Goal: Information Seeking & Learning: Learn about a topic

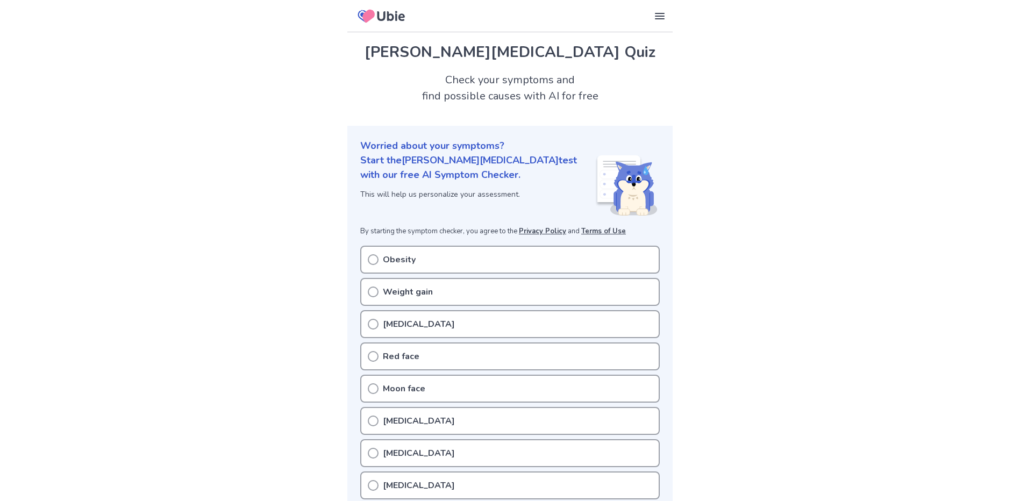
click at [379, 261] on div "Obesity" at bounding box center [510, 260] width 300 height 28
click at [373, 259] on icon at bounding box center [373, 259] width 11 height 11
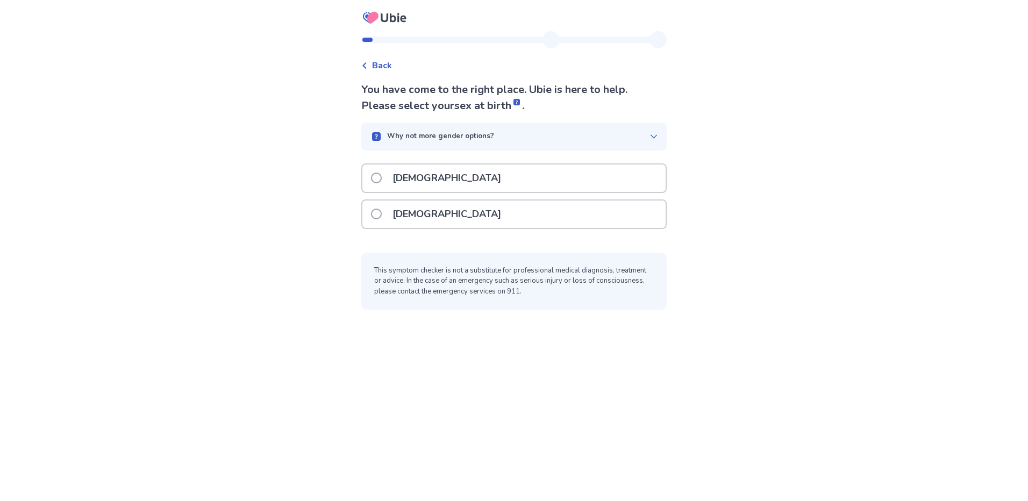
click at [382, 217] on span at bounding box center [376, 214] width 11 height 11
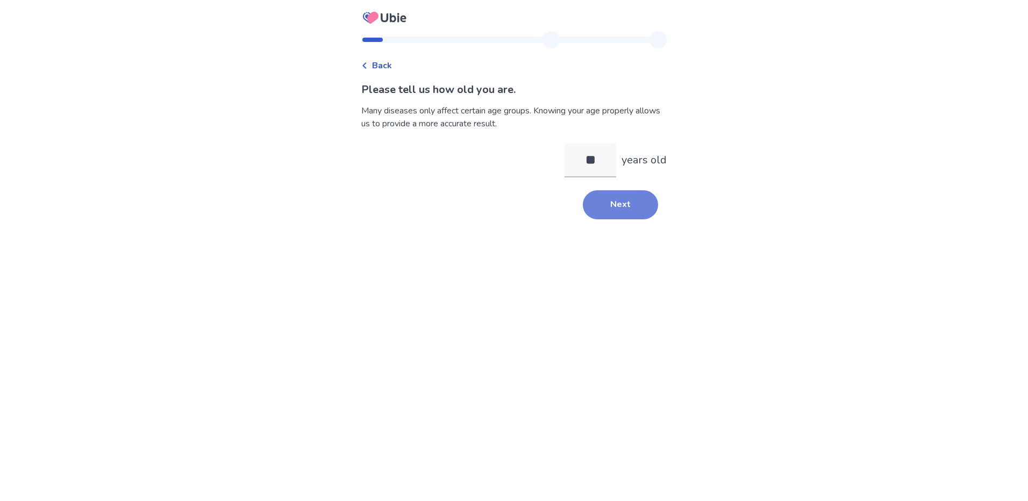
type input "**"
click at [611, 203] on button "Next" at bounding box center [620, 204] width 75 height 29
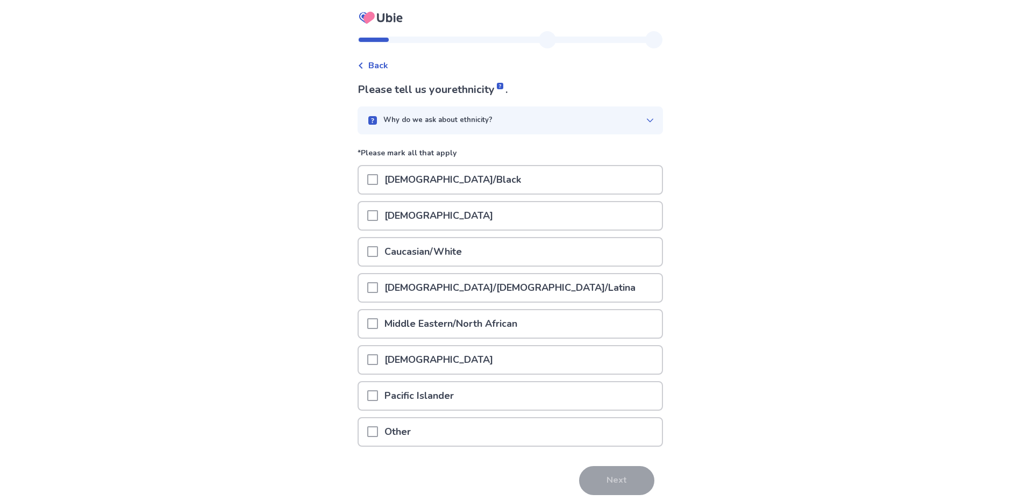
click at [378, 252] on span at bounding box center [372, 251] width 11 height 11
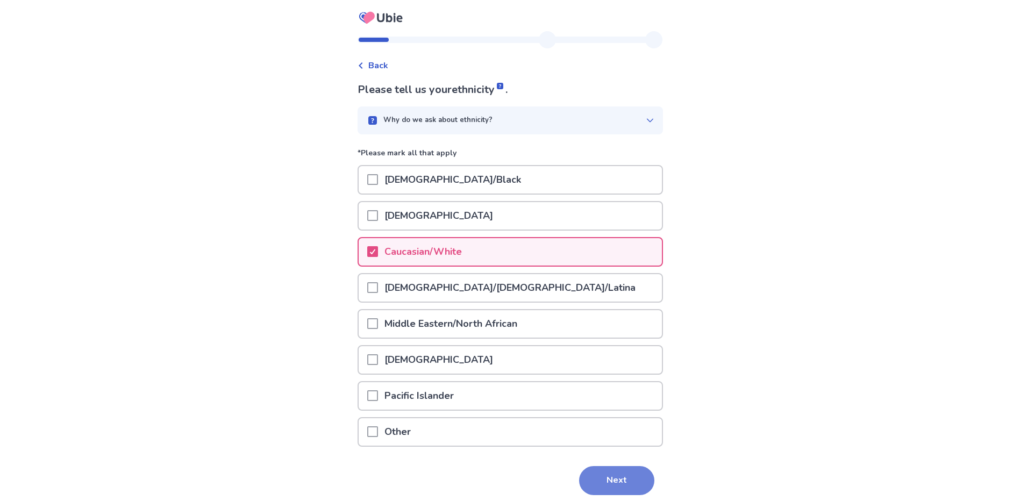
click at [597, 474] on button "Next" at bounding box center [616, 480] width 75 height 29
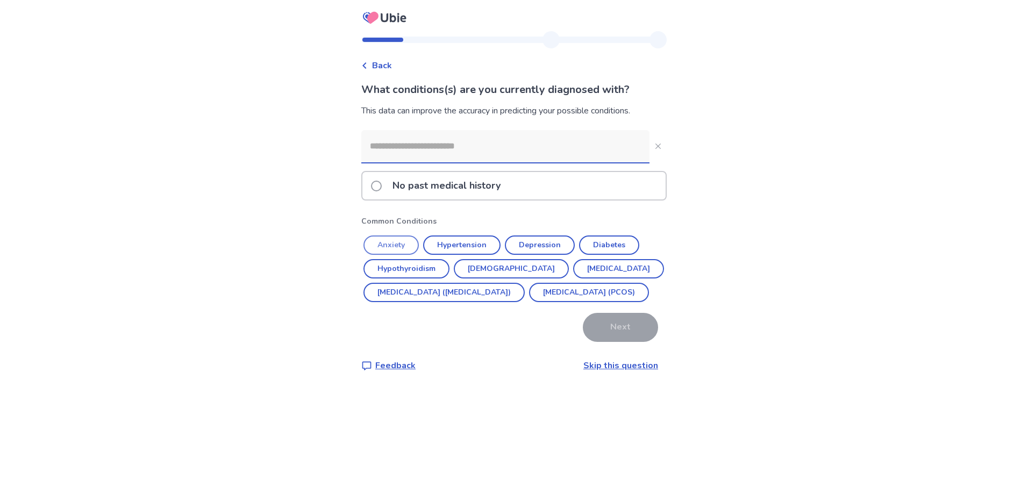
click at [400, 246] on button "Anxiety" at bounding box center [391, 245] width 55 height 19
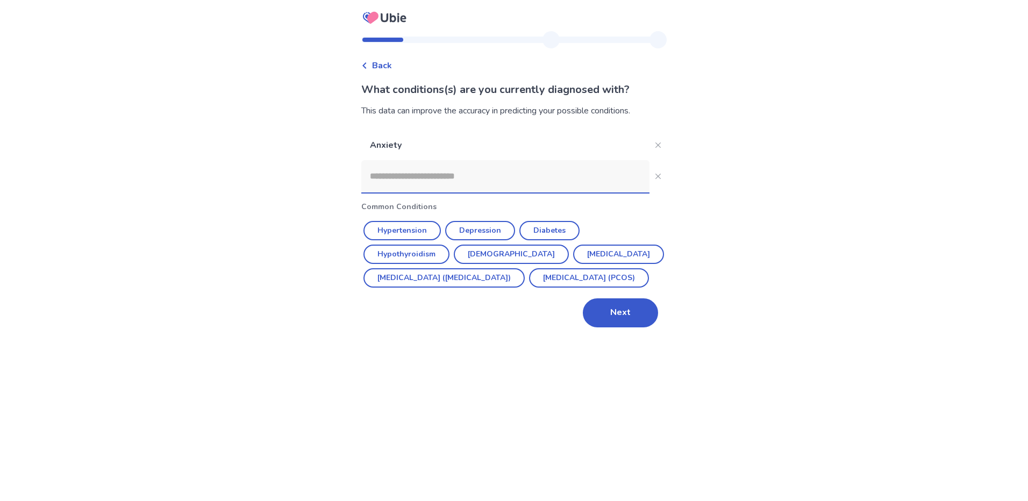
click at [468, 234] on button "Depression" at bounding box center [480, 230] width 70 height 19
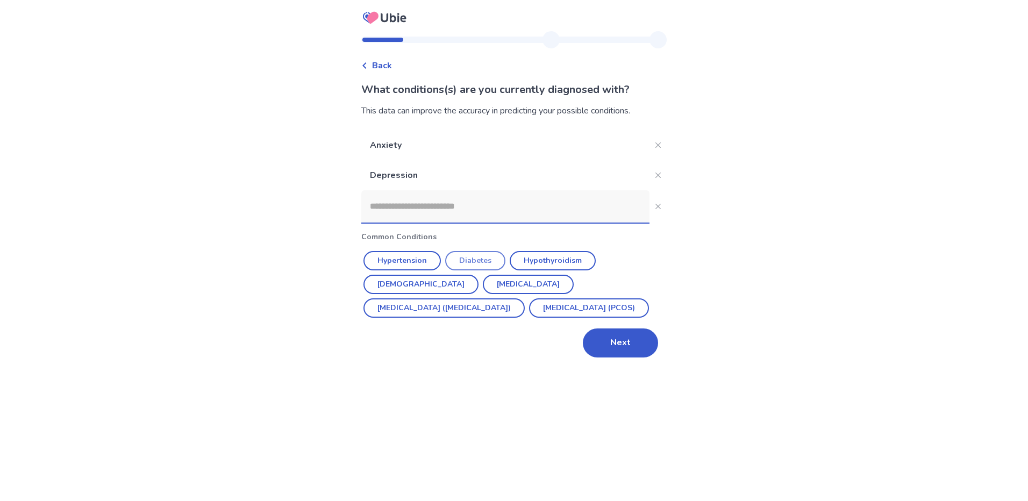
click at [482, 261] on button "Diabetes" at bounding box center [475, 260] width 60 height 19
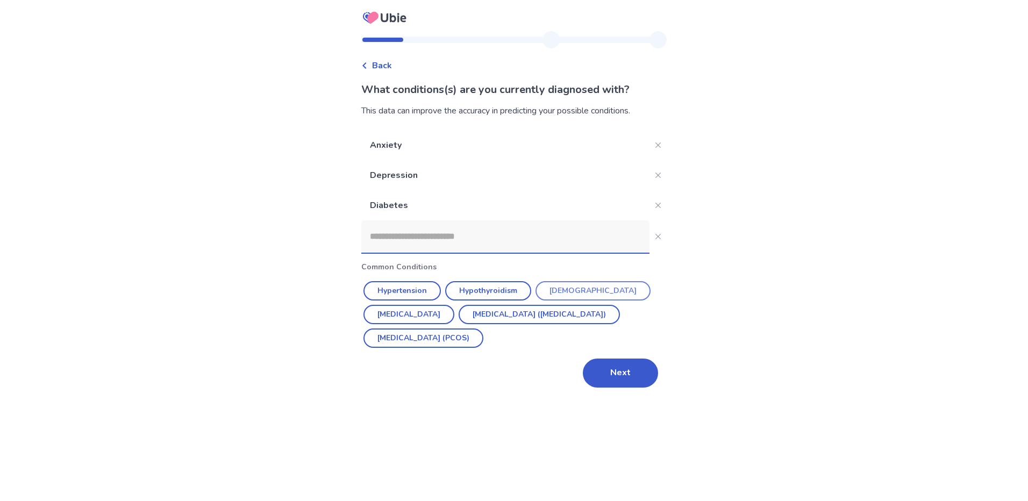
click at [579, 291] on button "[DEMOGRAPHIC_DATA]" at bounding box center [593, 290] width 115 height 19
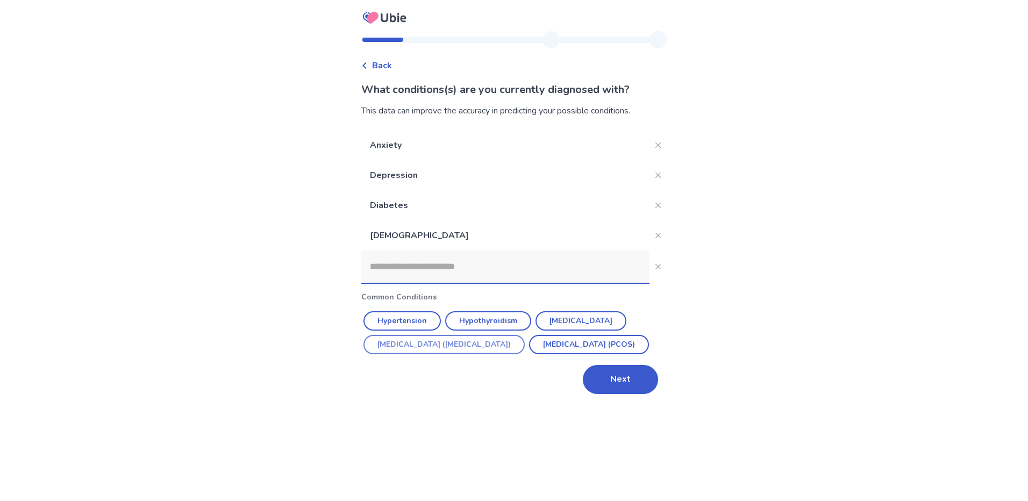
click at [426, 347] on button "[MEDICAL_DATA] ([MEDICAL_DATA])" at bounding box center [444, 344] width 161 height 19
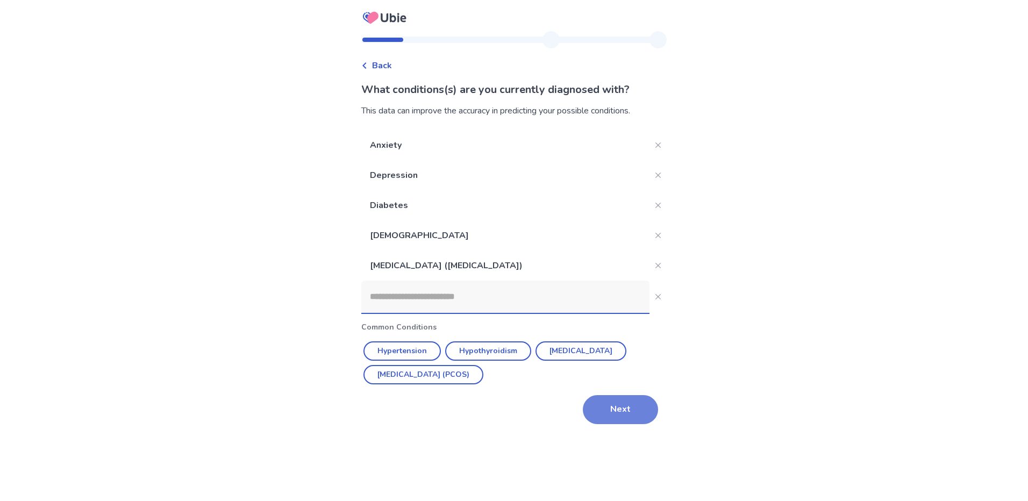
click at [619, 414] on button "Next" at bounding box center [620, 409] width 75 height 29
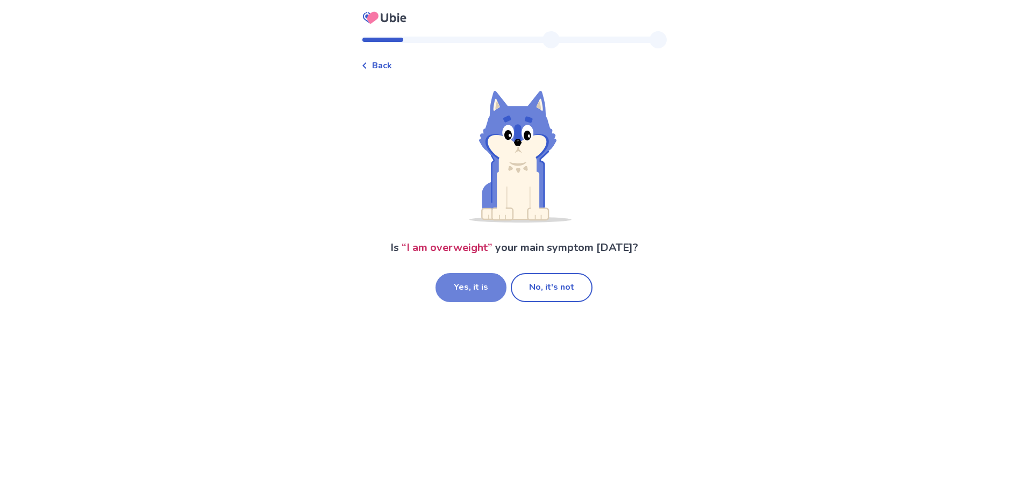
click at [470, 289] on button "Yes, it is" at bounding box center [471, 287] width 71 height 29
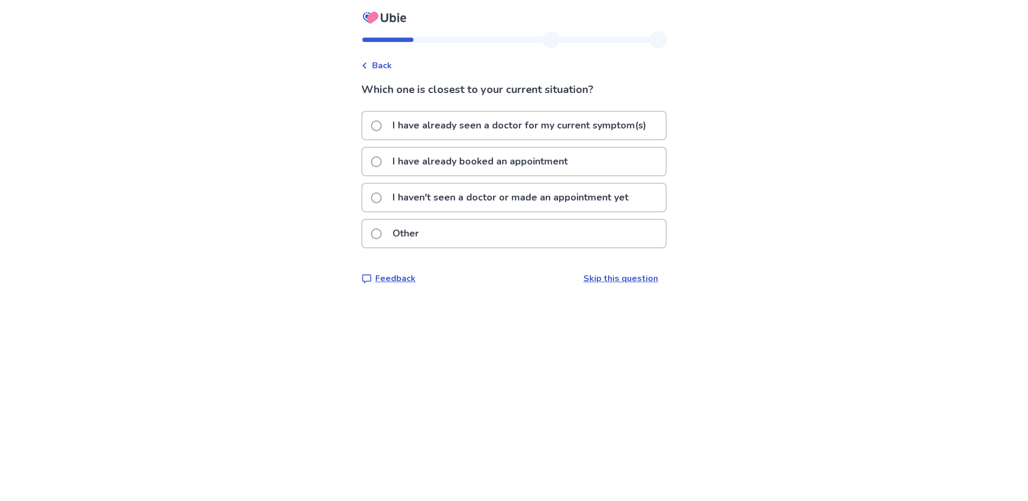
click at [378, 68] on div "Back" at bounding box center [376, 65] width 31 height 13
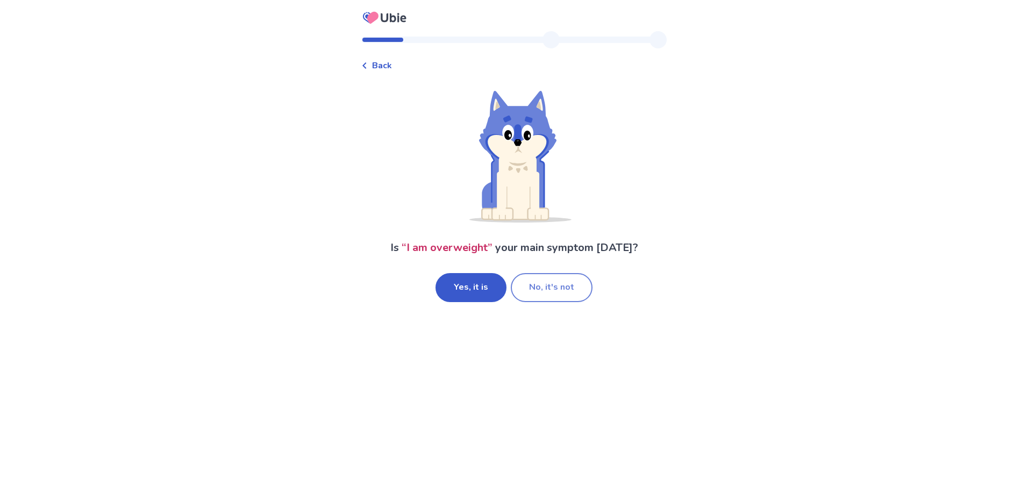
click at [538, 294] on button "No, it's not" at bounding box center [552, 287] width 82 height 29
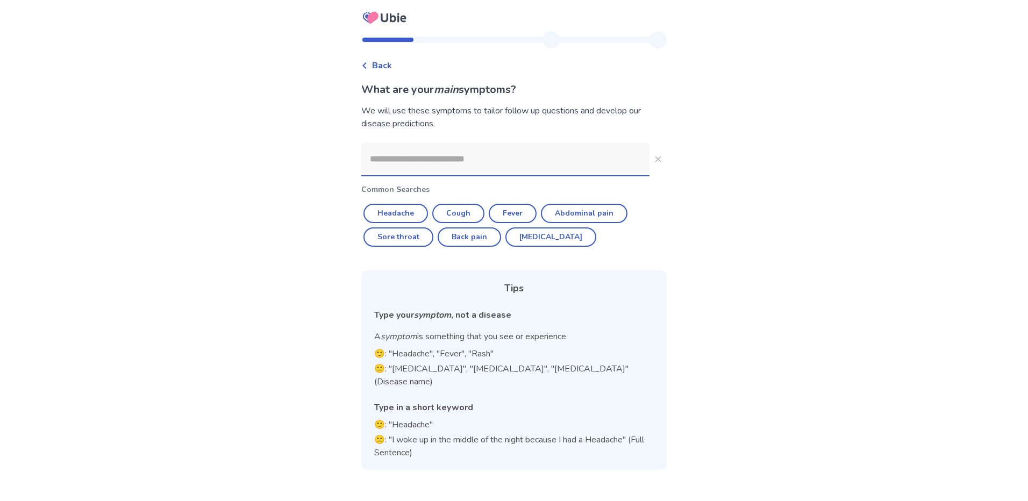
click at [387, 65] on span "Back" at bounding box center [382, 65] width 20 height 13
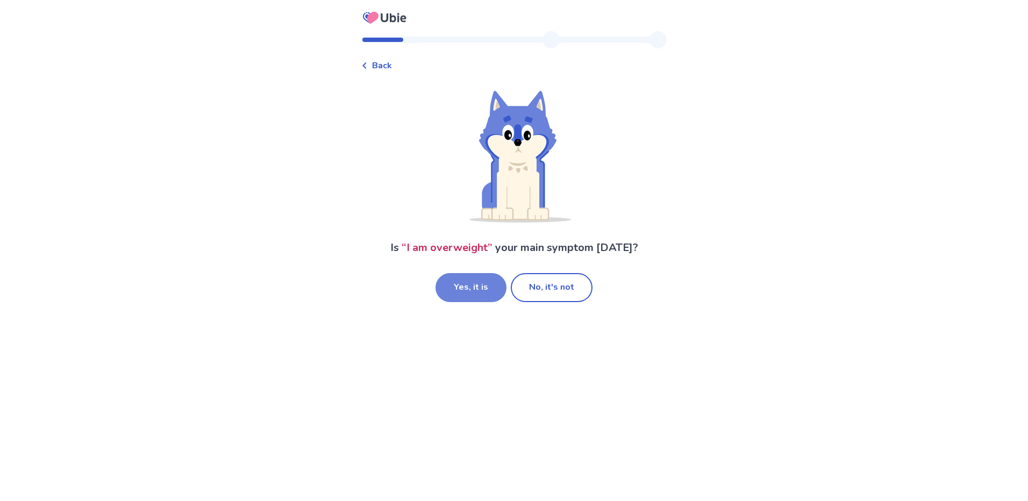
click at [489, 285] on button "Yes, it is" at bounding box center [471, 287] width 71 height 29
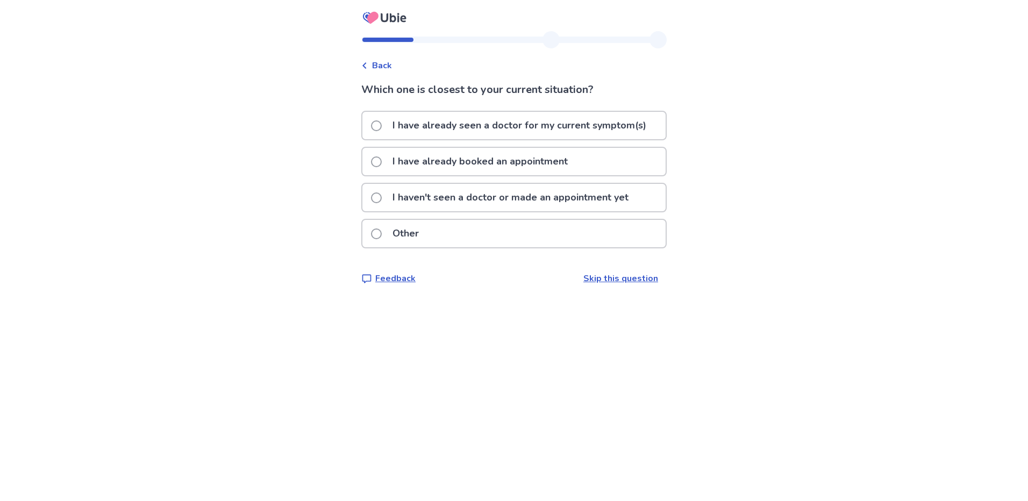
click at [382, 162] on span at bounding box center [376, 161] width 11 height 11
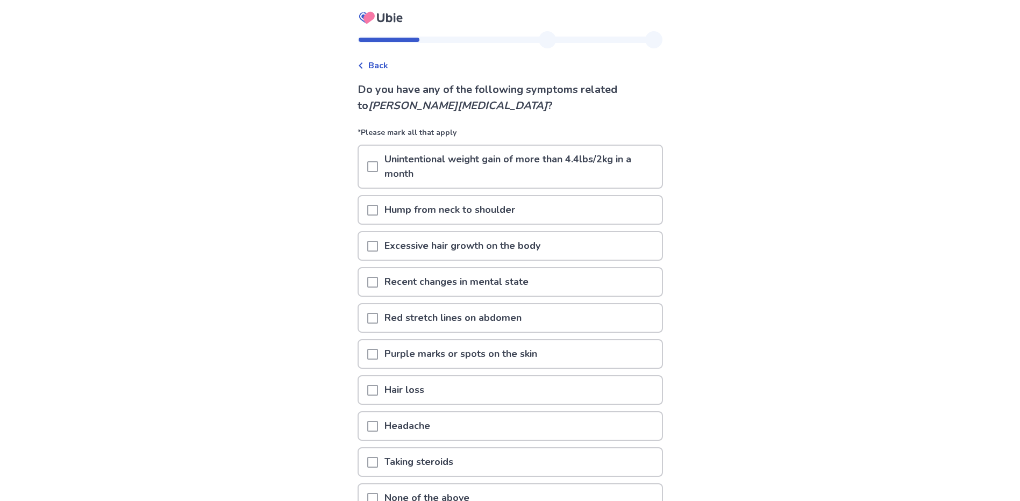
click at [378, 161] on span at bounding box center [372, 166] width 11 height 11
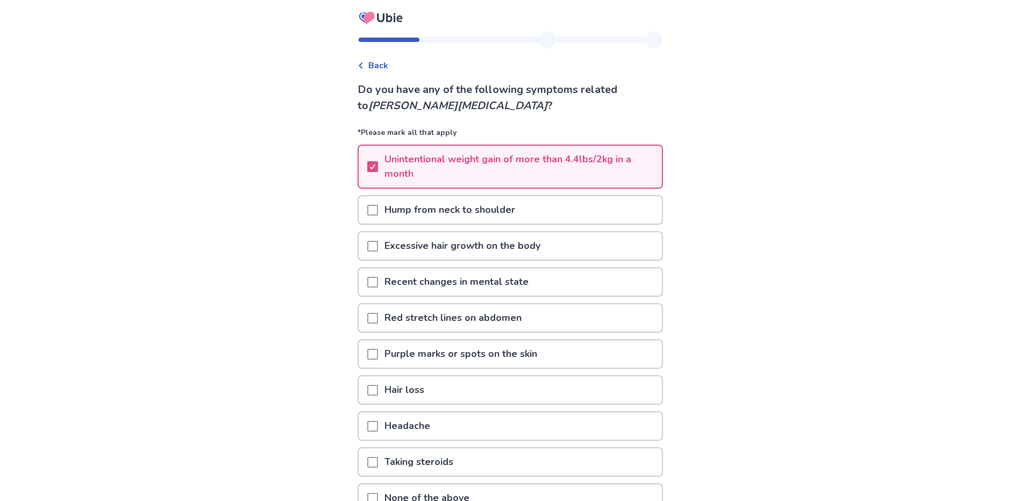
click at [378, 208] on span at bounding box center [372, 210] width 11 height 11
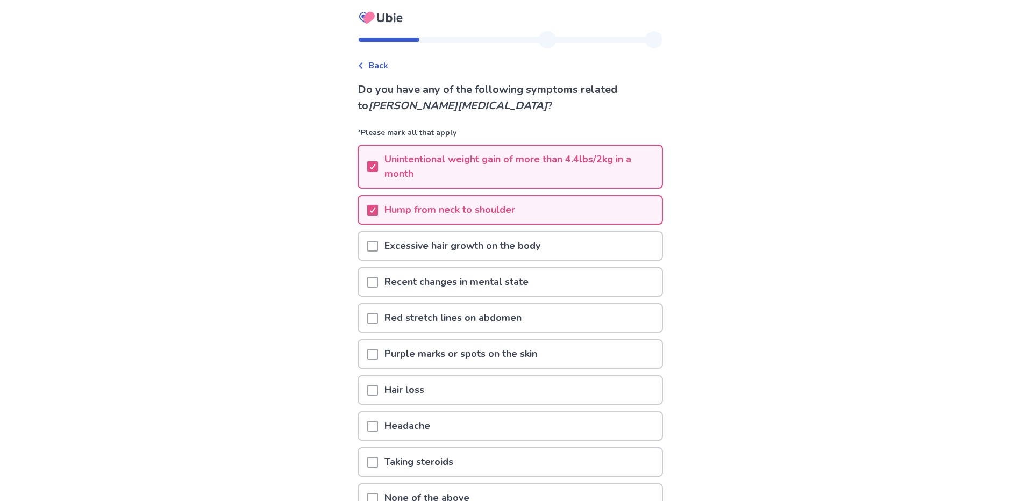
click at [376, 246] on span at bounding box center [372, 246] width 11 height 11
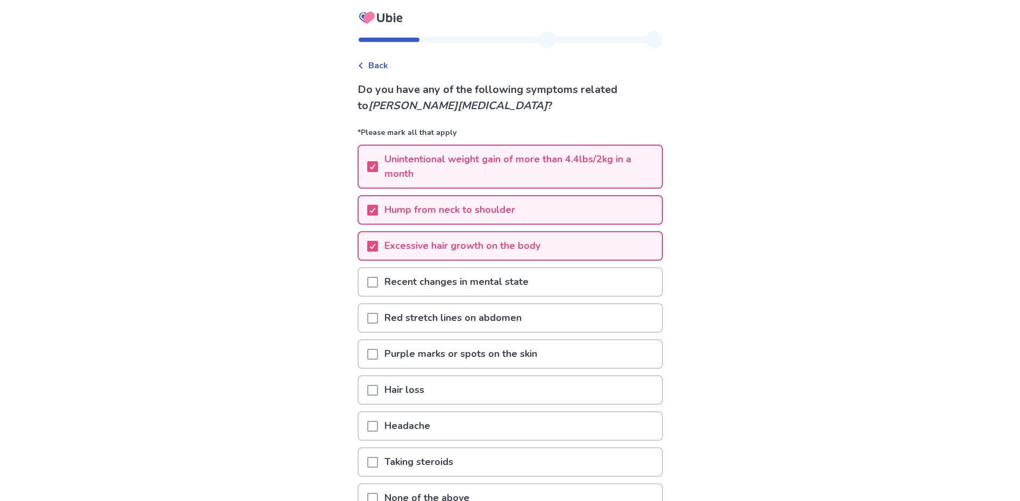
click at [378, 284] on span at bounding box center [372, 282] width 11 height 11
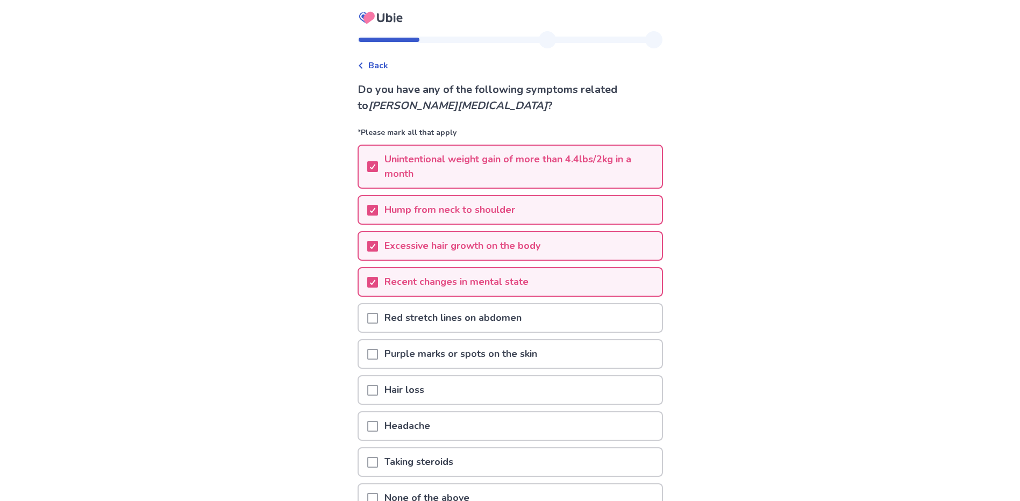
click at [378, 316] on span at bounding box center [372, 318] width 11 height 11
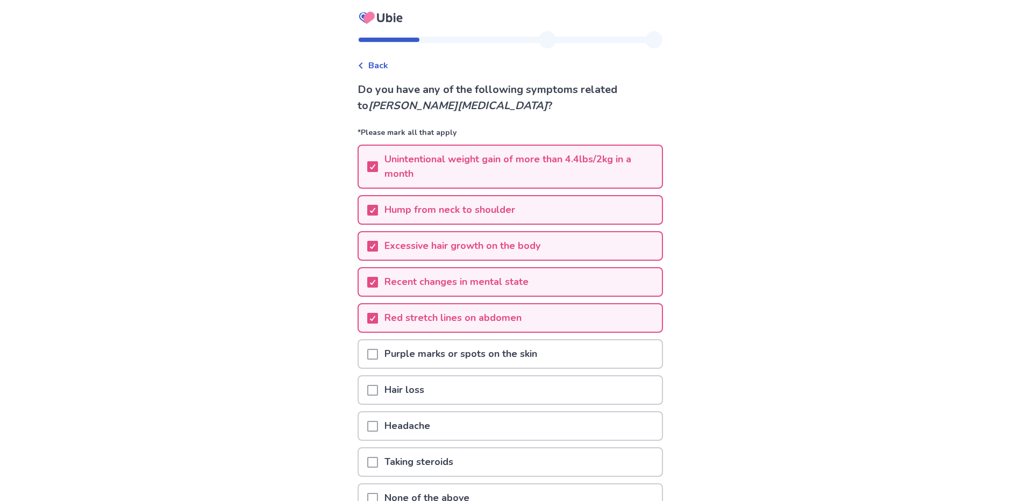
click at [375, 352] on span at bounding box center [372, 354] width 11 height 11
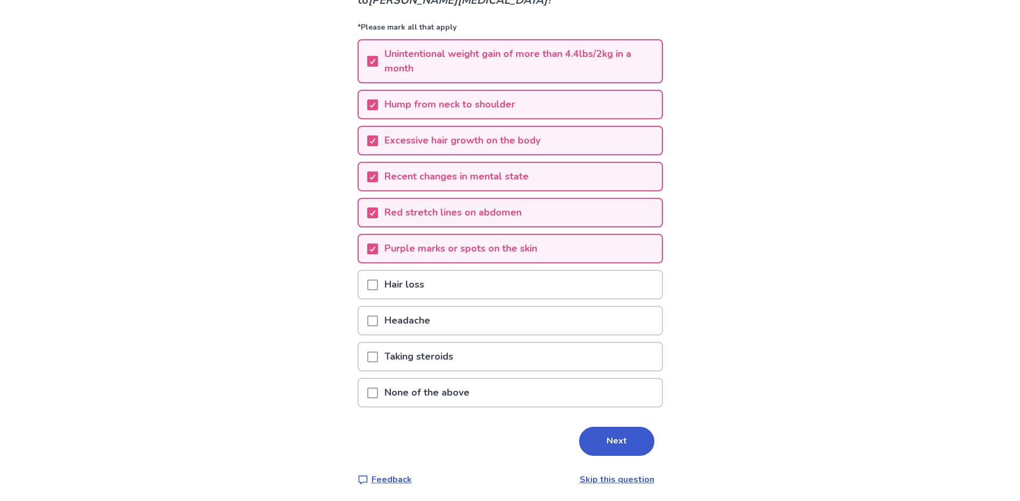
scroll to position [108, 0]
click at [378, 285] on span at bounding box center [372, 283] width 11 height 11
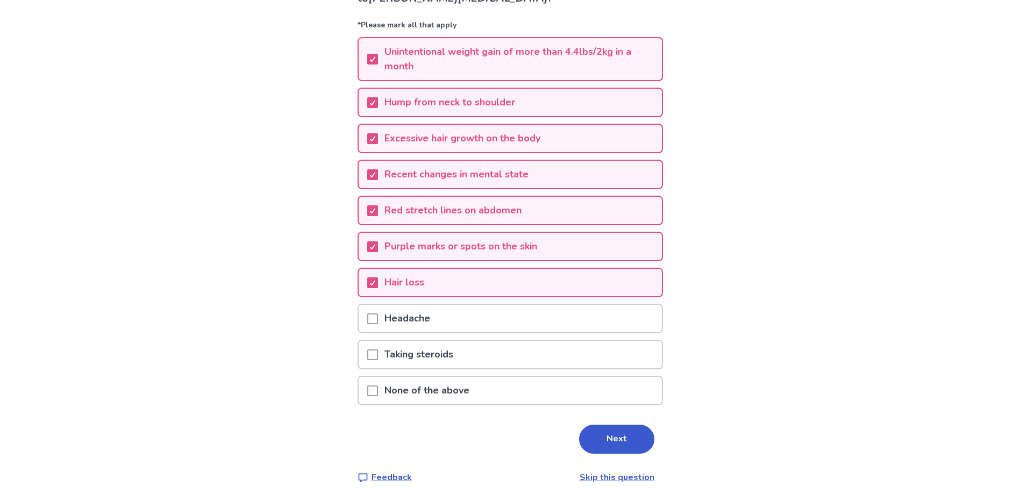
click at [378, 319] on span at bounding box center [372, 319] width 11 height 11
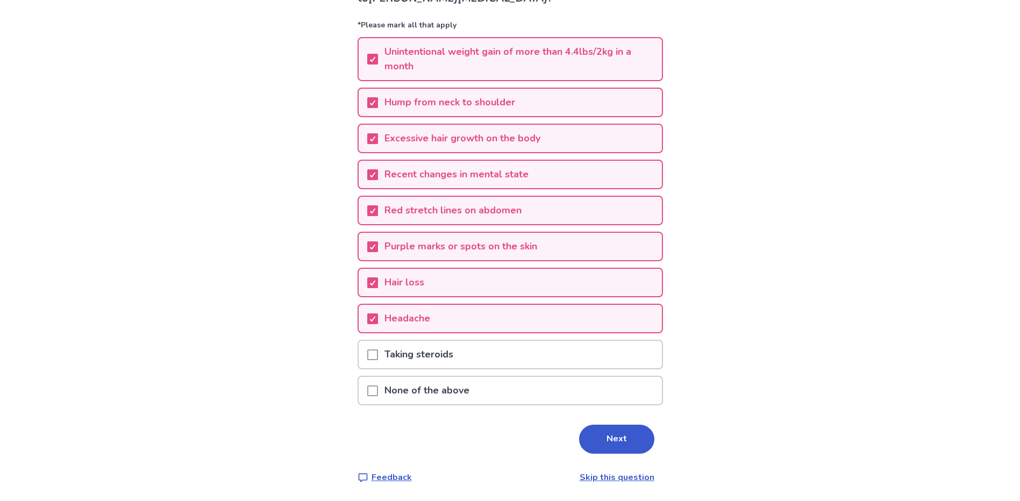
click at [378, 354] on span at bounding box center [372, 355] width 11 height 11
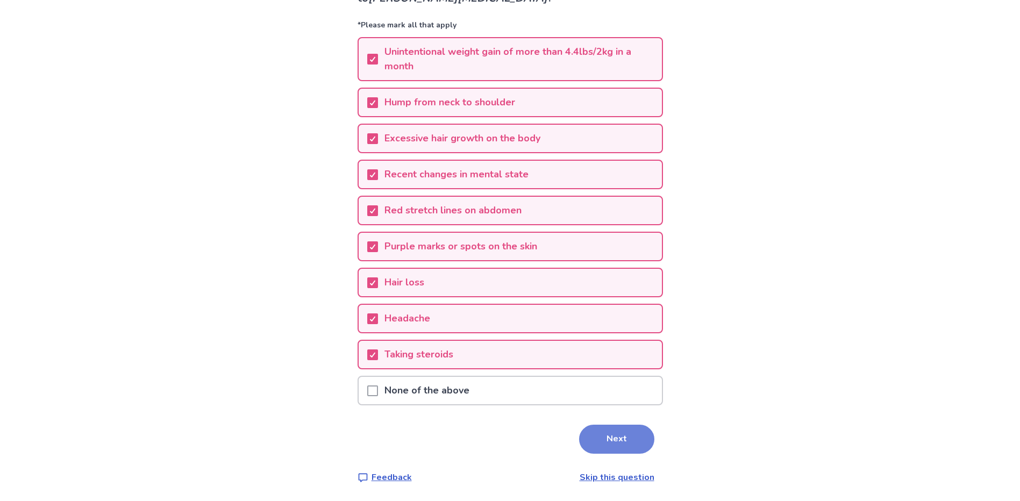
click at [601, 444] on button "Next" at bounding box center [616, 439] width 75 height 29
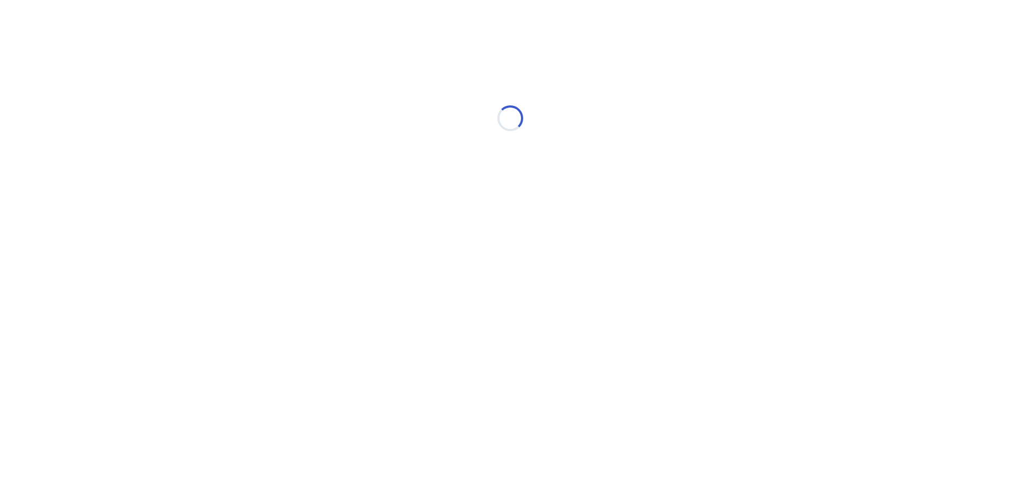
scroll to position [0, 0]
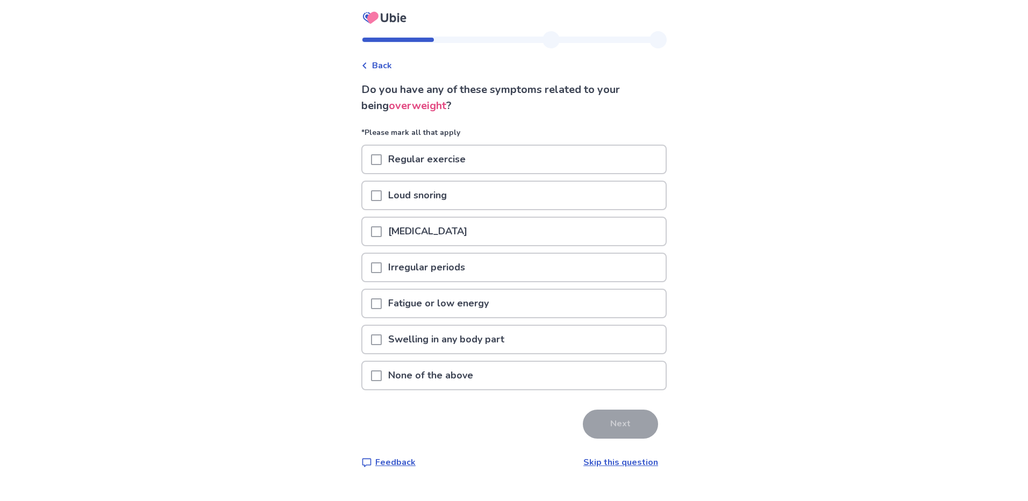
click at [380, 339] on span at bounding box center [376, 340] width 11 height 11
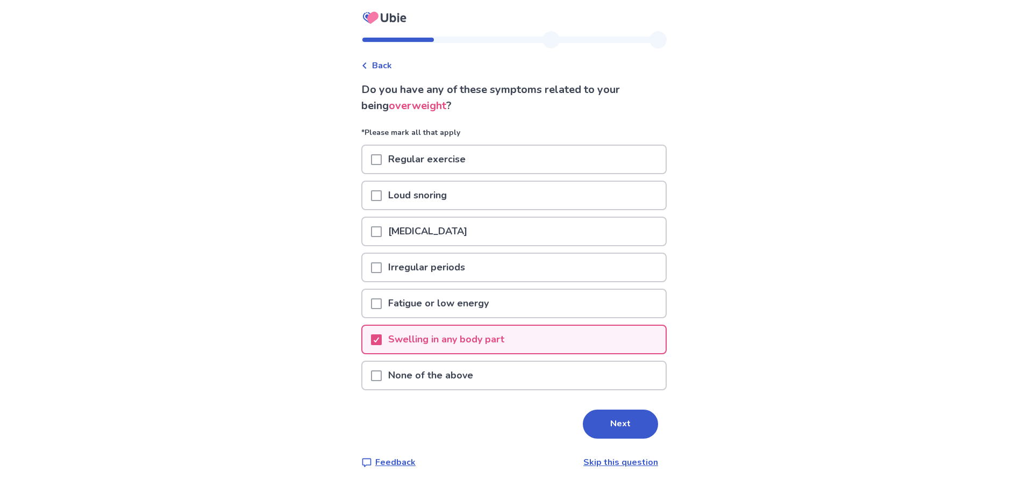
click at [382, 302] on span at bounding box center [376, 303] width 11 height 11
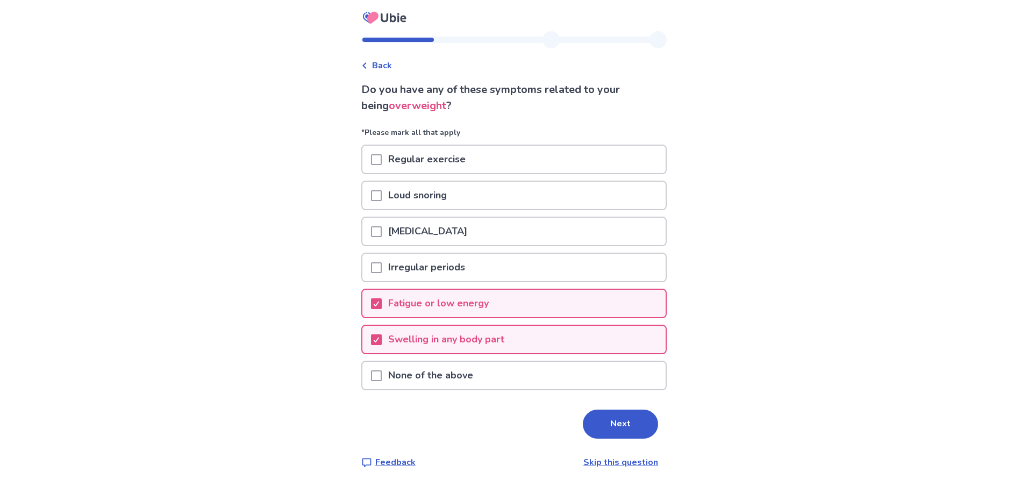
click at [382, 261] on div at bounding box center [376, 267] width 11 height 27
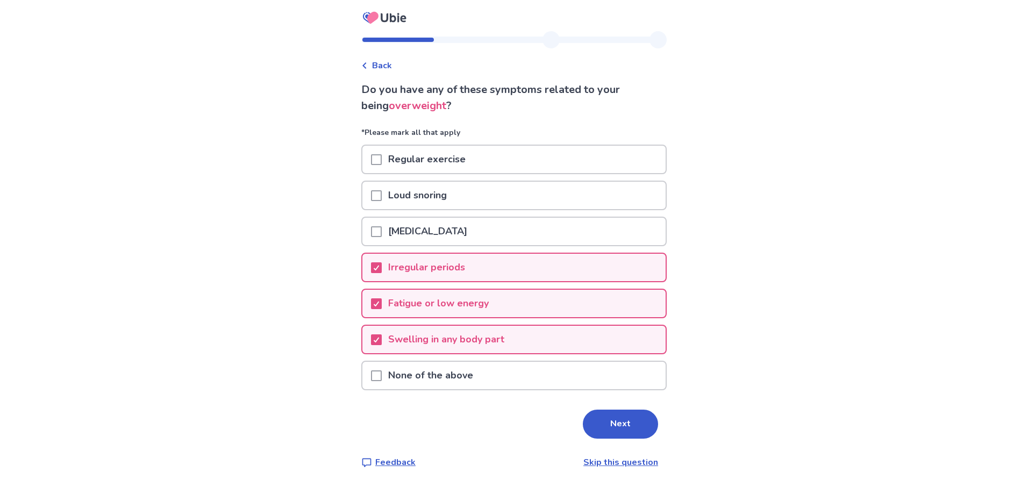
click at [382, 229] on span at bounding box center [376, 231] width 11 height 11
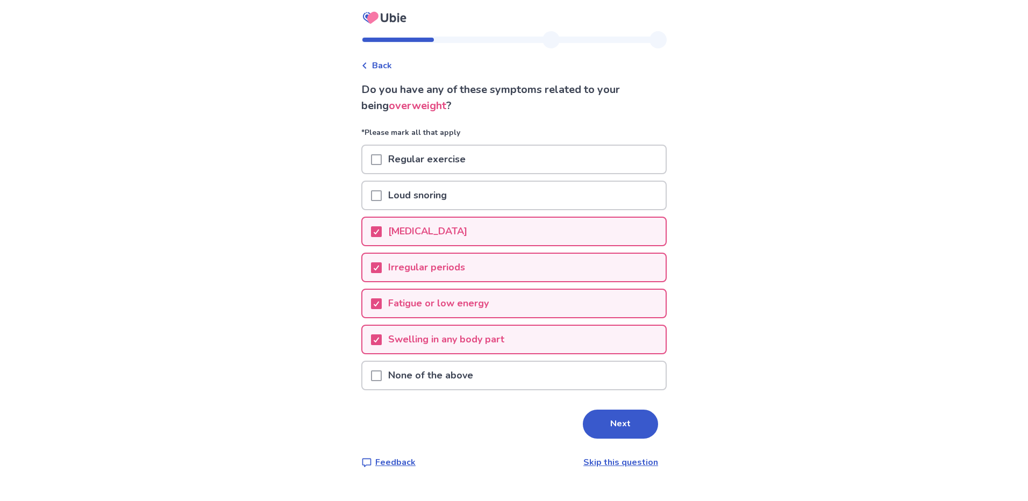
click at [379, 196] on span at bounding box center [376, 195] width 11 height 11
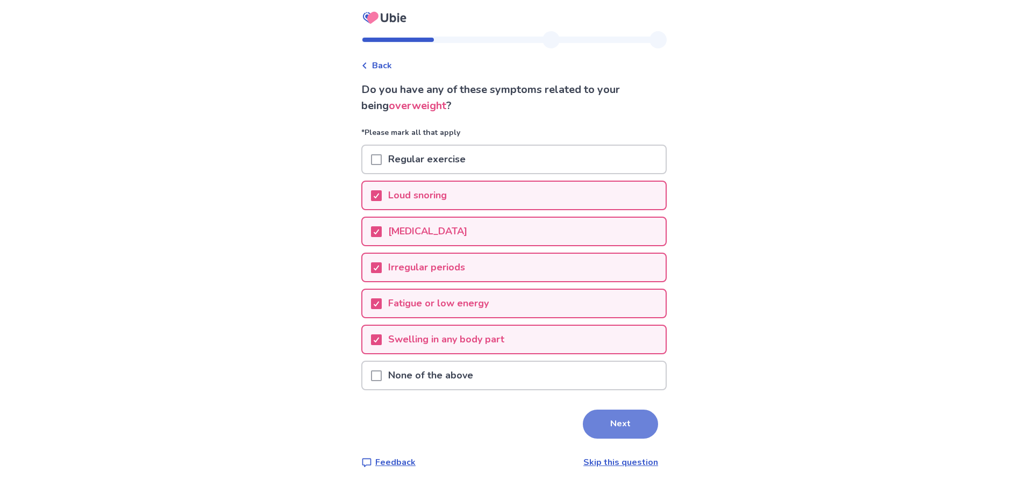
click at [614, 423] on button "Next" at bounding box center [620, 424] width 75 height 29
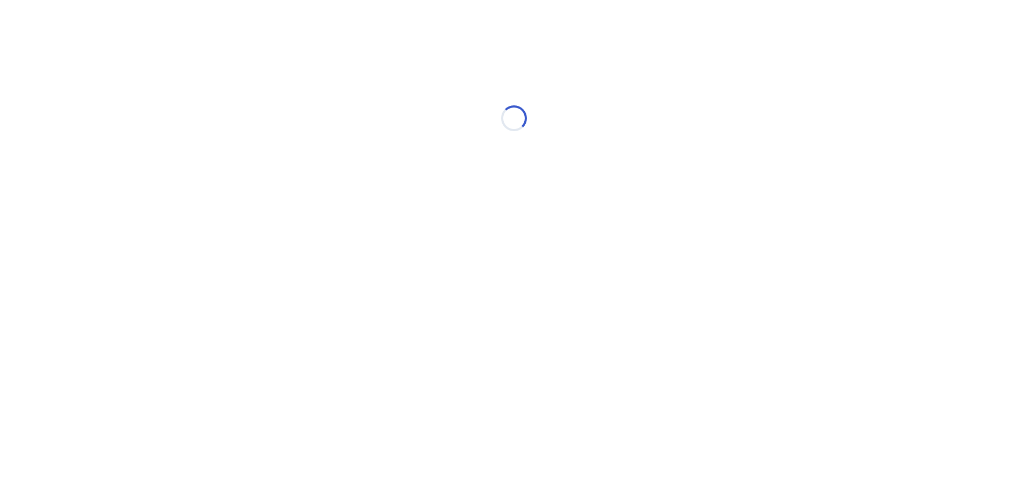
select select "*"
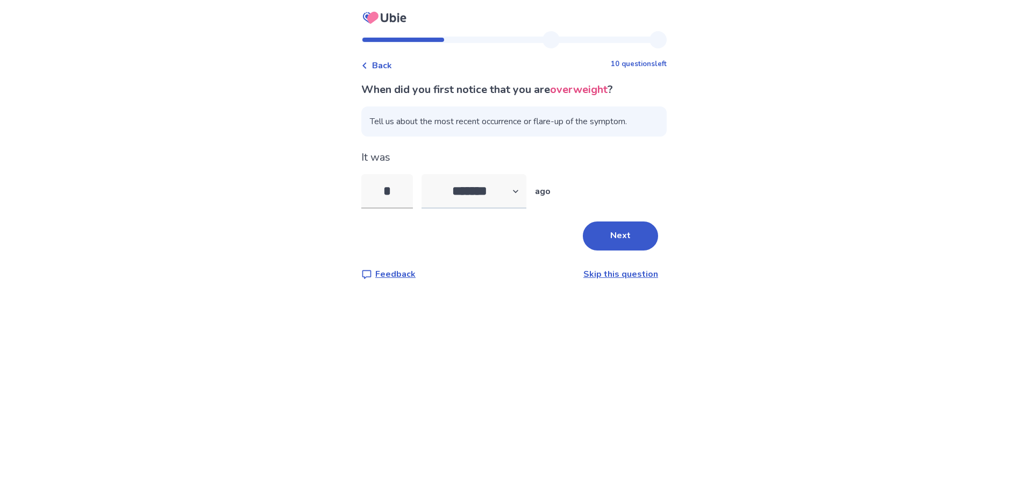
type input "*"
click at [518, 183] on select "******* ****** ******* ******** *******" at bounding box center [474, 191] width 105 height 34
select select "*"
click at [428, 174] on select "******* ****** ******* ******** *******" at bounding box center [474, 191] width 105 height 34
click at [622, 236] on button "Next" at bounding box center [620, 236] width 75 height 29
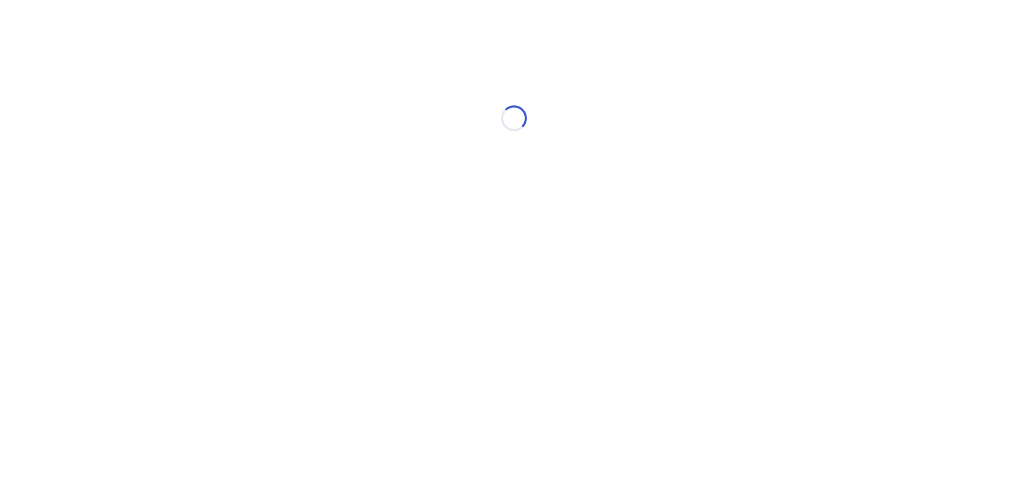
select select "*"
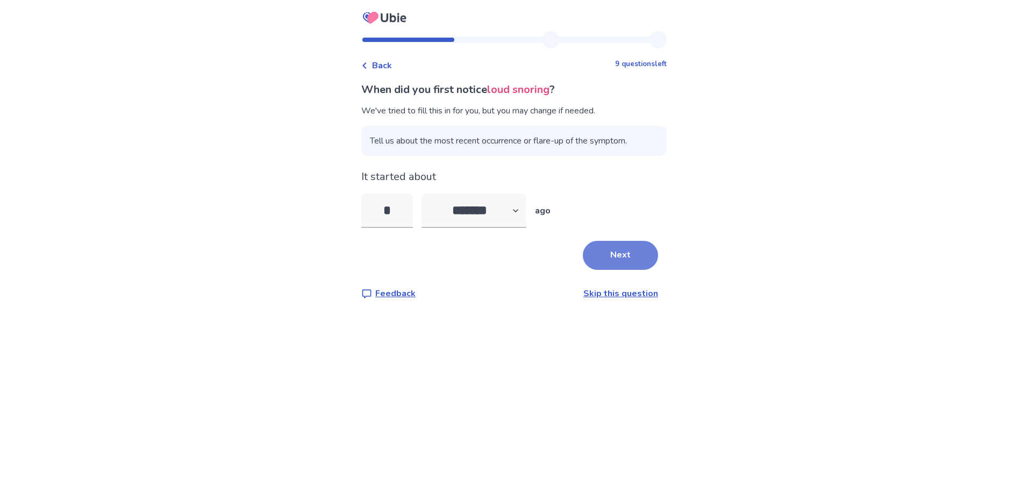
click at [620, 247] on button "Next" at bounding box center [620, 255] width 75 height 29
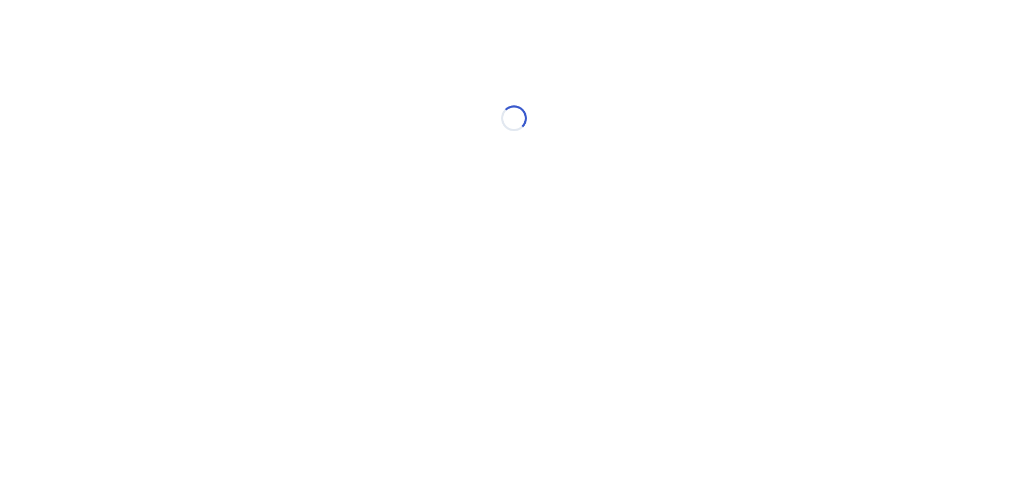
select select "*"
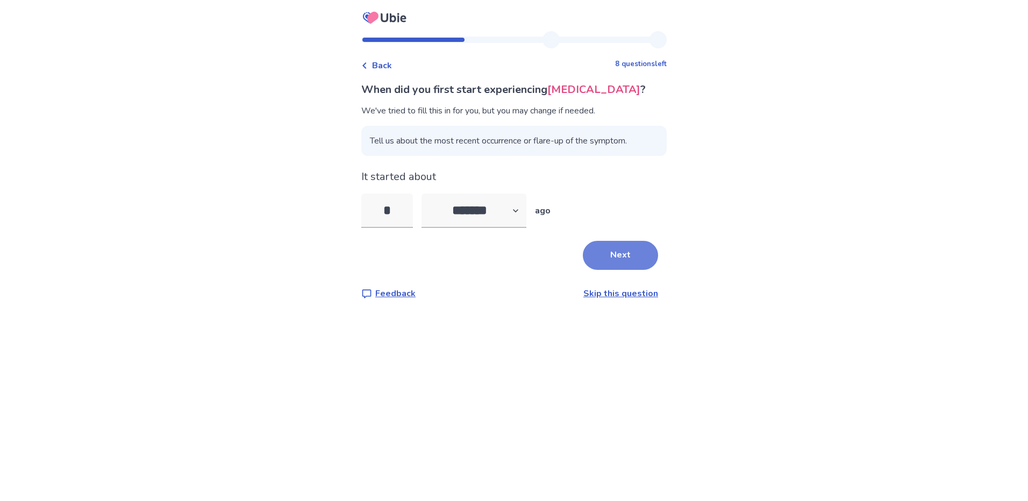
click at [620, 258] on button "Next" at bounding box center [620, 255] width 75 height 29
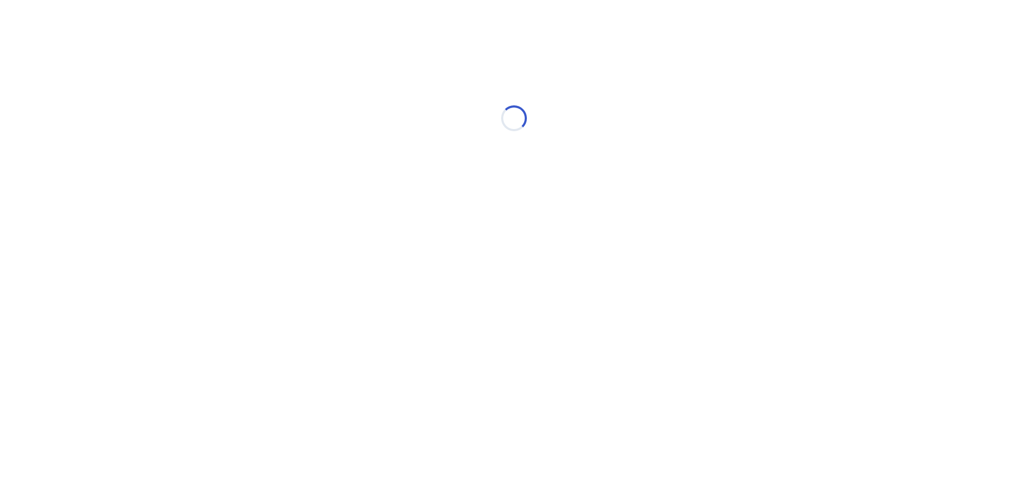
select select "*"
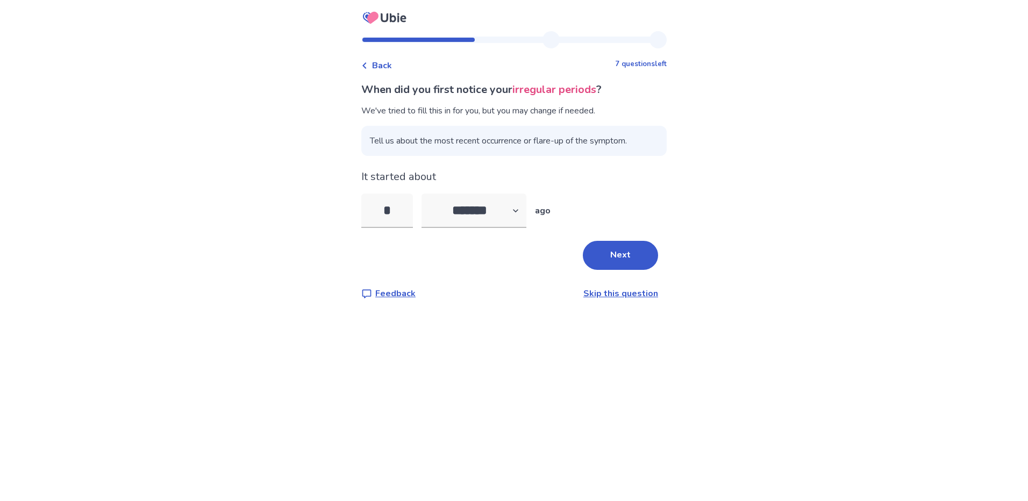
click at [620, 258] on button "Next" at bounding box center [620, 255] width 75 height 29
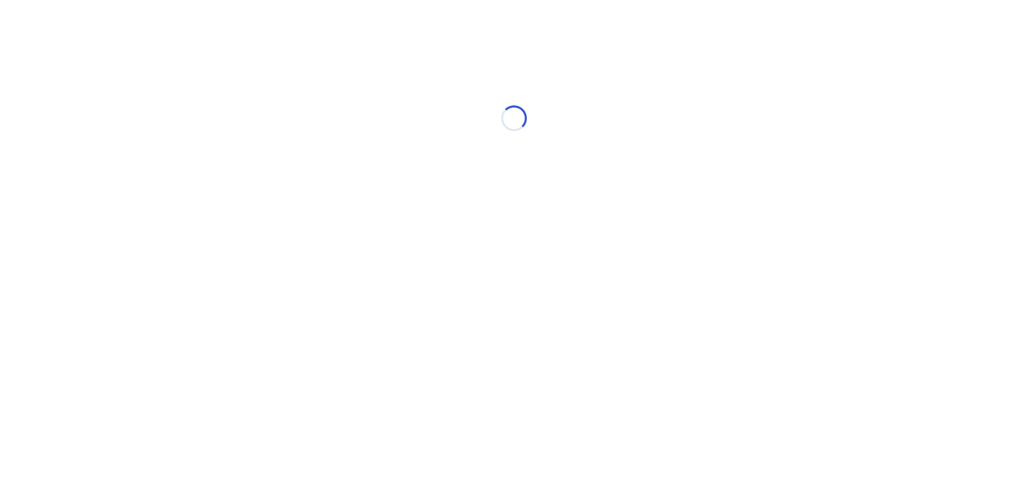
select select "*"
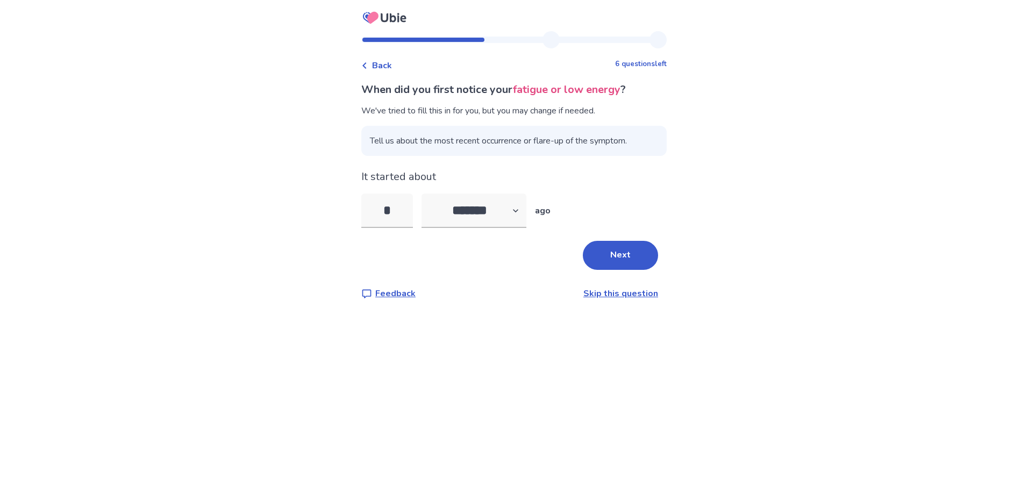
click at [620, 258] on button "Next" at bounding box center [620, 255] width 75 height 29
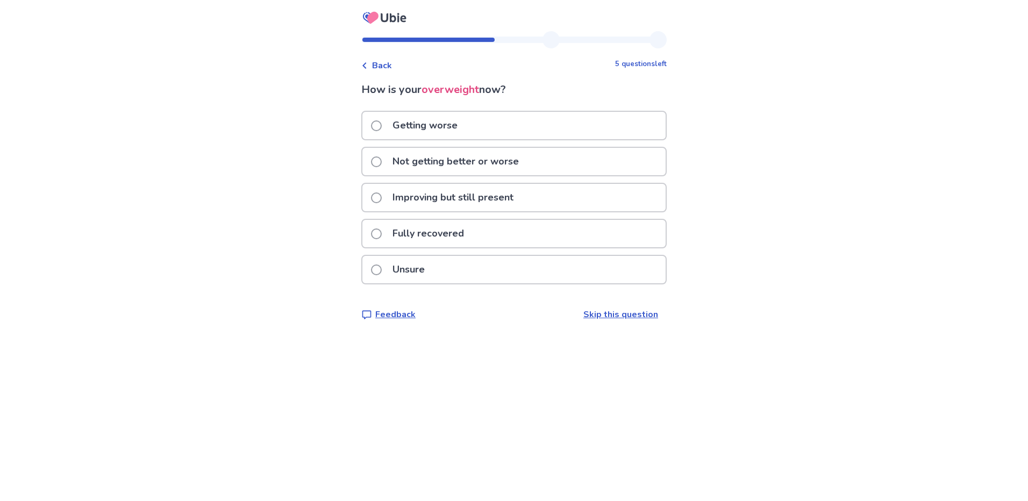
click at [377, 126] on div "Getting worse" at bounding box center [513, 125] width 303 height 27
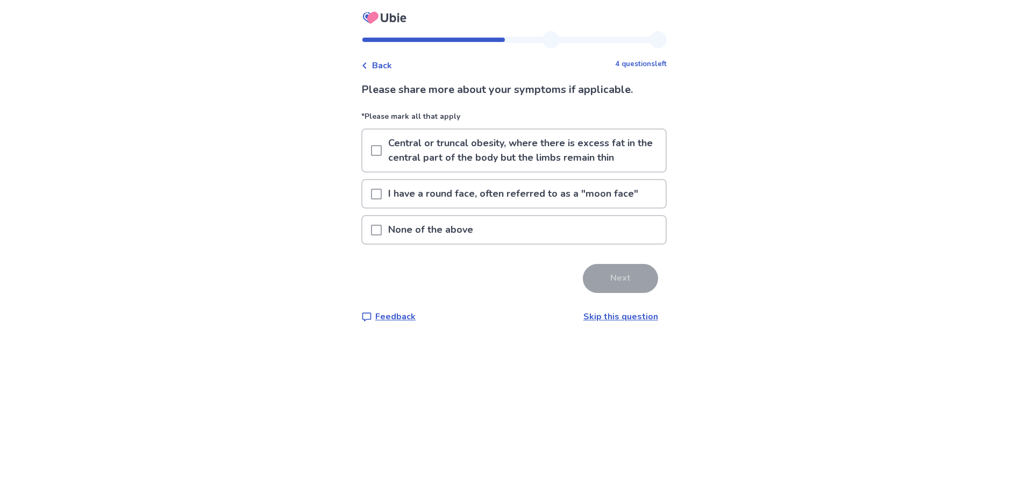
drag, startPoint x: 383, startPoint y: 150, endPoint x: 391, endPoint y: 165, distance: 17.3
click at [382, 150] on span at bounding box center [376, 150] width 11 height 11
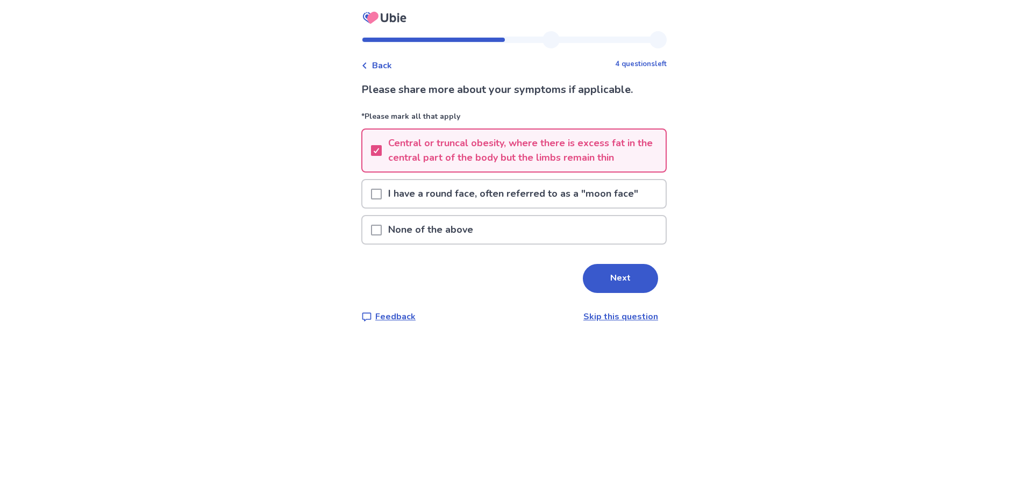
click at [389, 192] on p "I have a round face, often referred to as a "moon face"" at bounding box center [513, 193] width 263 height 27
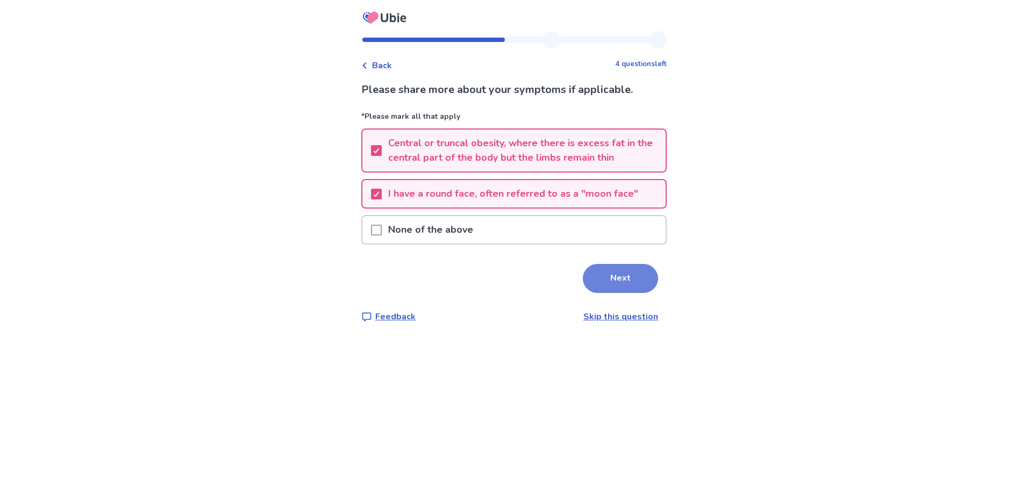
click at [623, 276] on button "Next" at bounding box center [620, 278] width 75 height 29
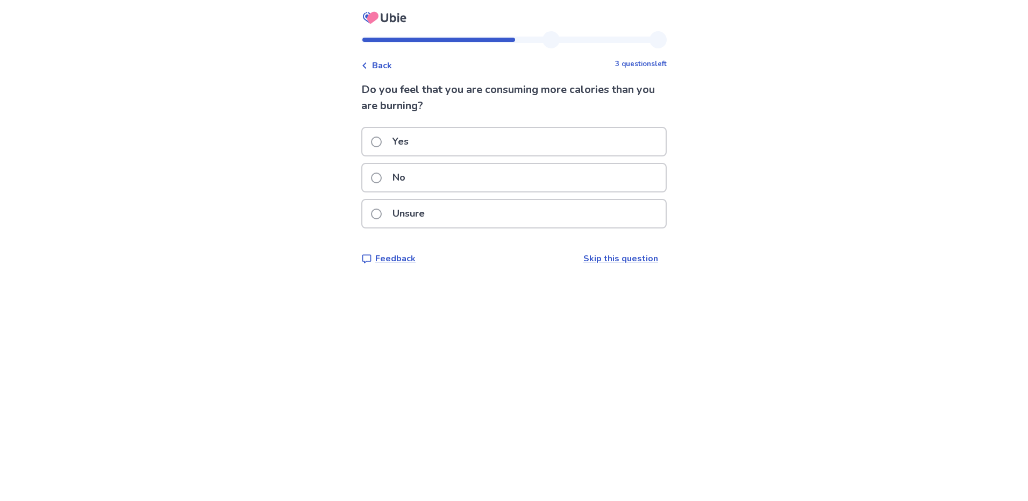
click at [382, 140] on span at bounding box center [376, 142] width 11 height 11
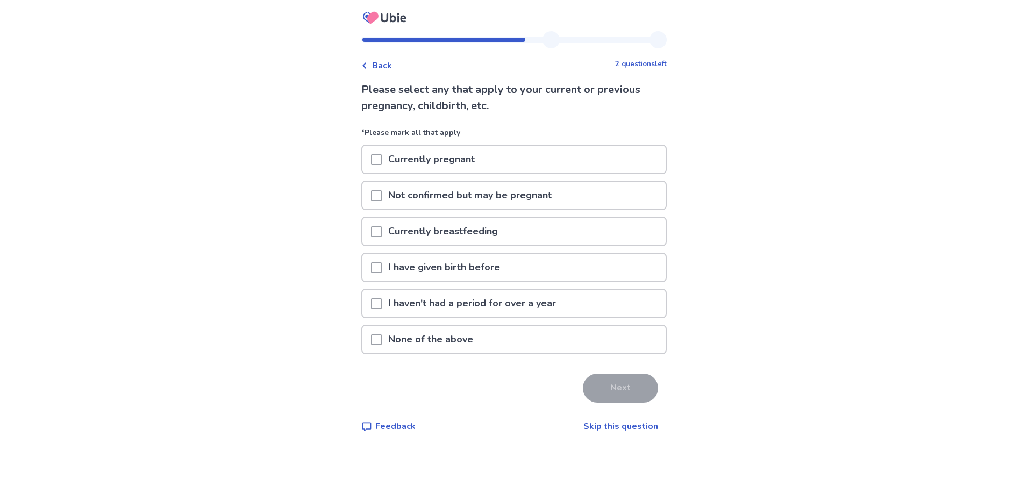
click at [381, 270] on span at bounding box center [376, 267] width 11 height 11
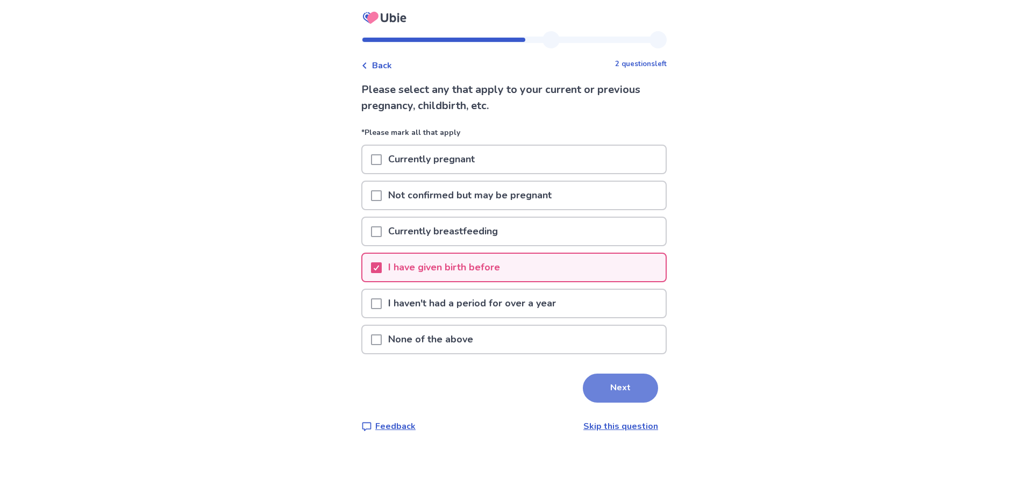
click at [634, 382] on button "Next" at bounding box center [620, 388] width 75 height 29
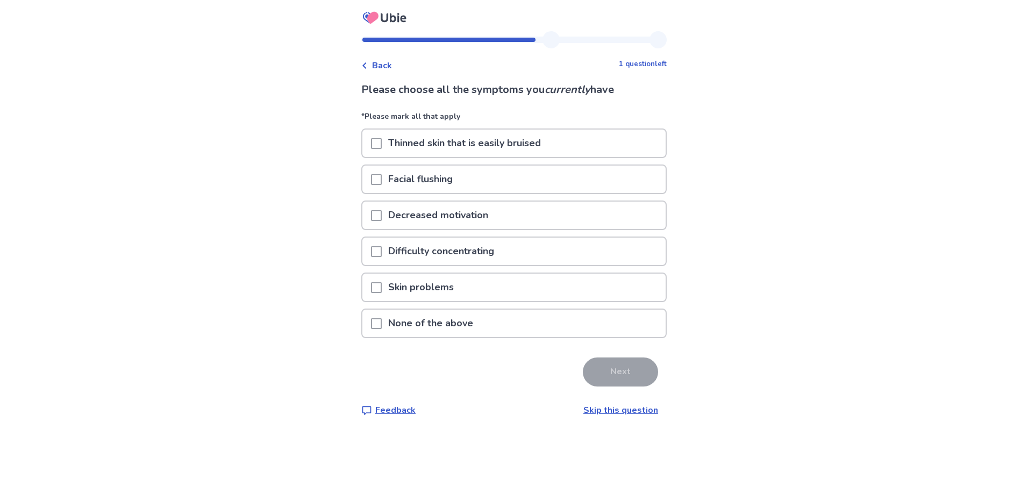
click at [381, 181] on span at bounding box center [376, 179] width 11 height 11
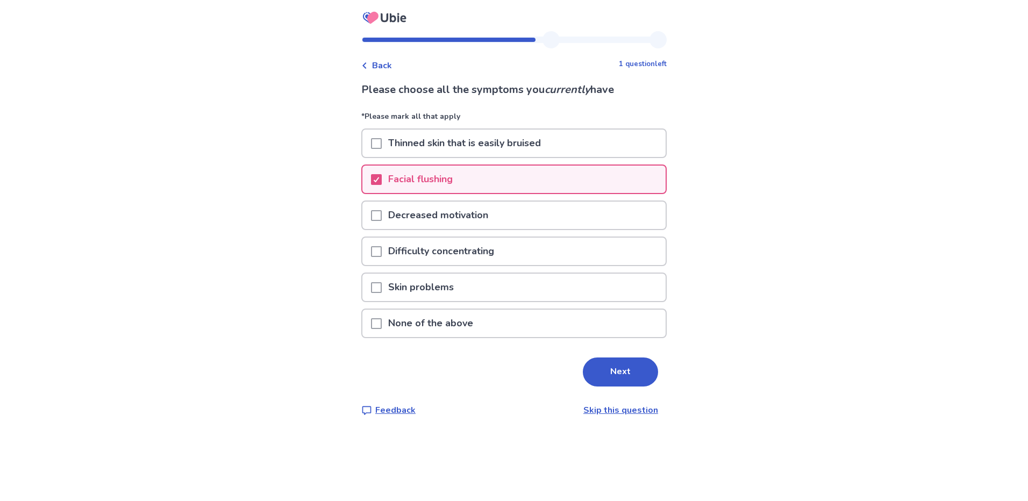
click at [382, 219] on span at bounding box center [376, 215] width 11 height 11
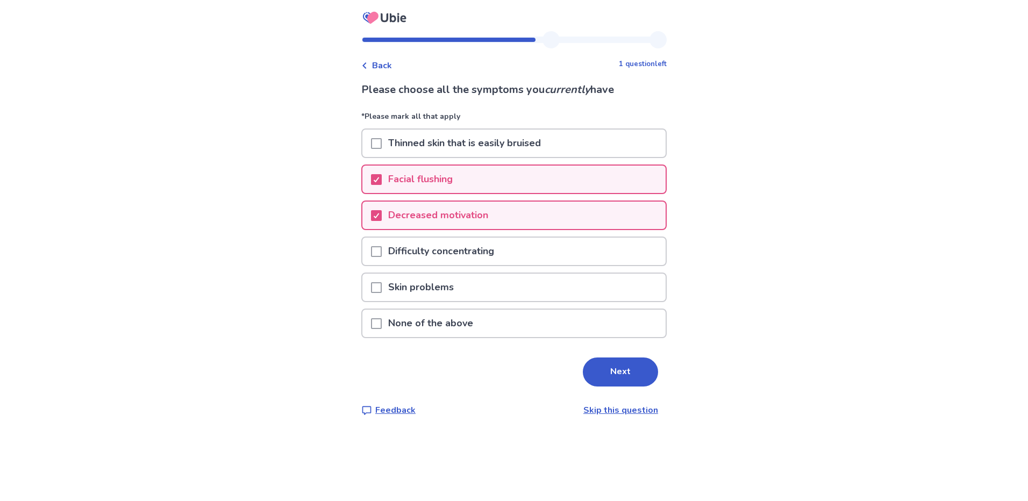
click at [382, 252] on span at bounding box center [376, 251] width 11 height 11
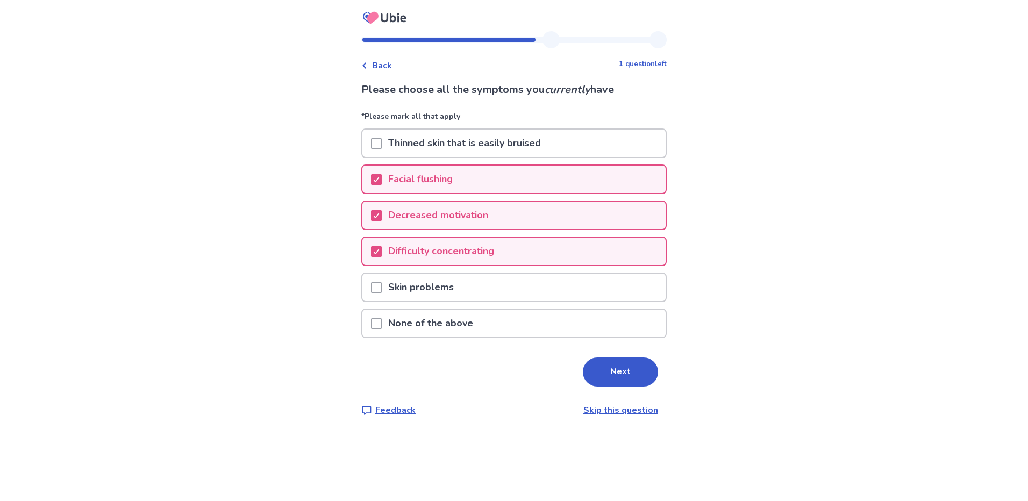
click at [382, 285] on span at bounding box center [376, 287] width 11 height 11
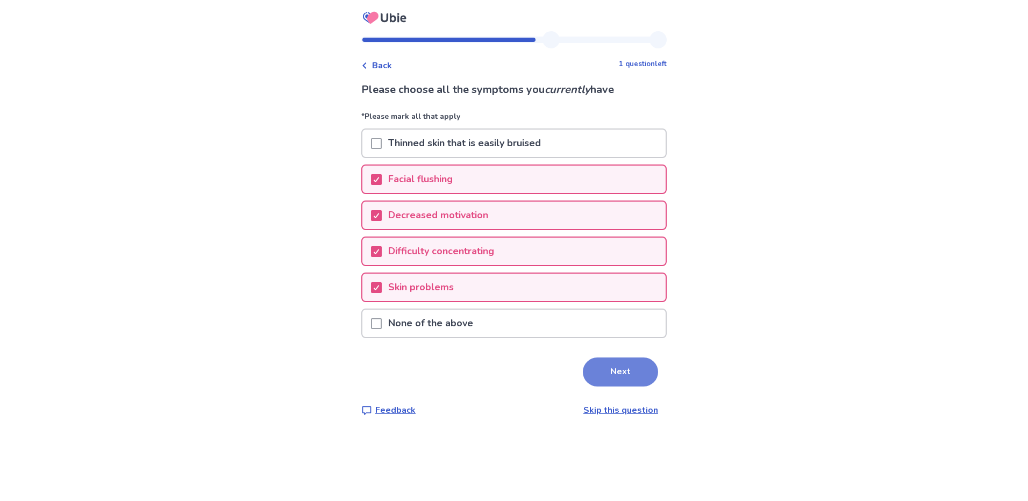
click at [588, 375] on button "Next" at bounding box center [620, 372] width 75 height 29
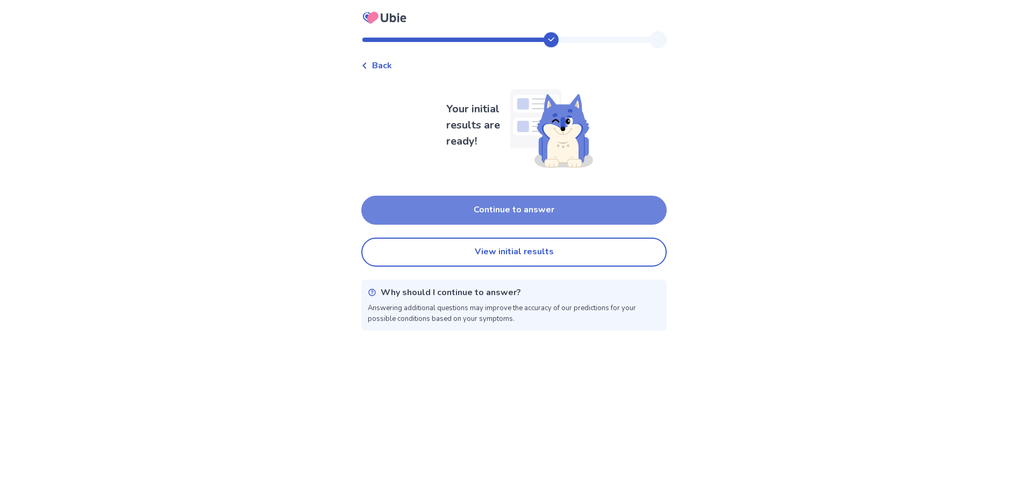
click at [439, 211] on button "Continue to answer" at bounding box center [513, 210] width 305 height 29
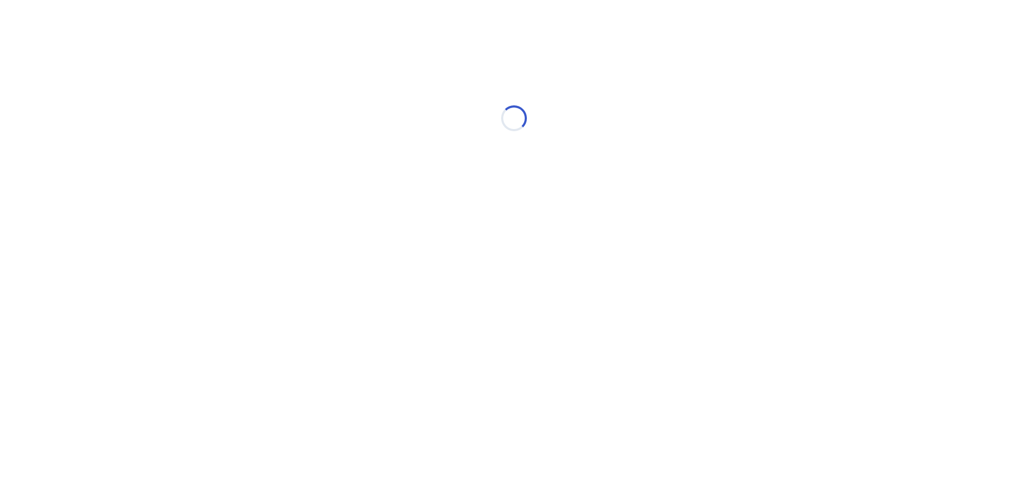
select select "*"
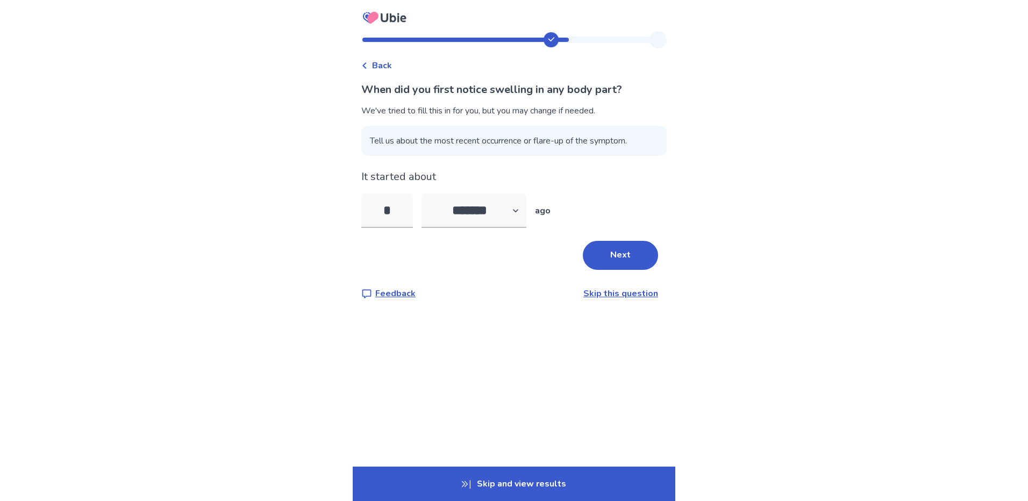
click at [614, 236] on div "When did you first notice swelling in any body part? We've tried to fill this i…" at bounding box center [513, 191] width 305 height 218
click at [615, 261] on button "Next" at bounding box center [620, 255] width 75 height 29
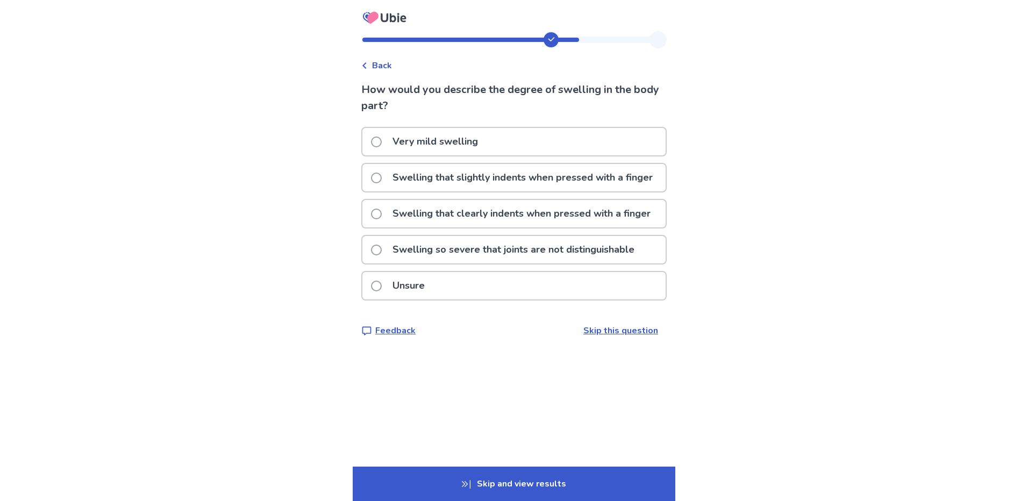
click at [388, 69] on span "Back" at bounding box center [382, 65] width 20 height 13
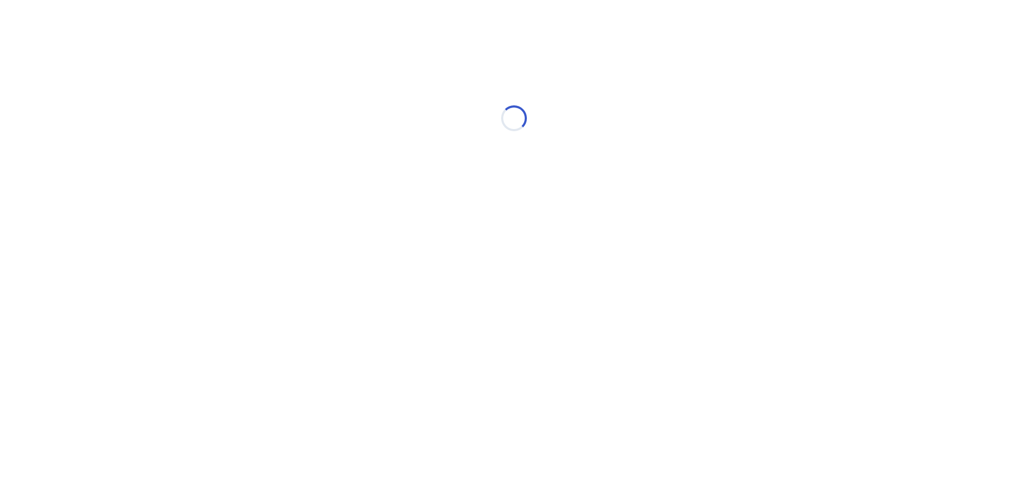
select select "*"
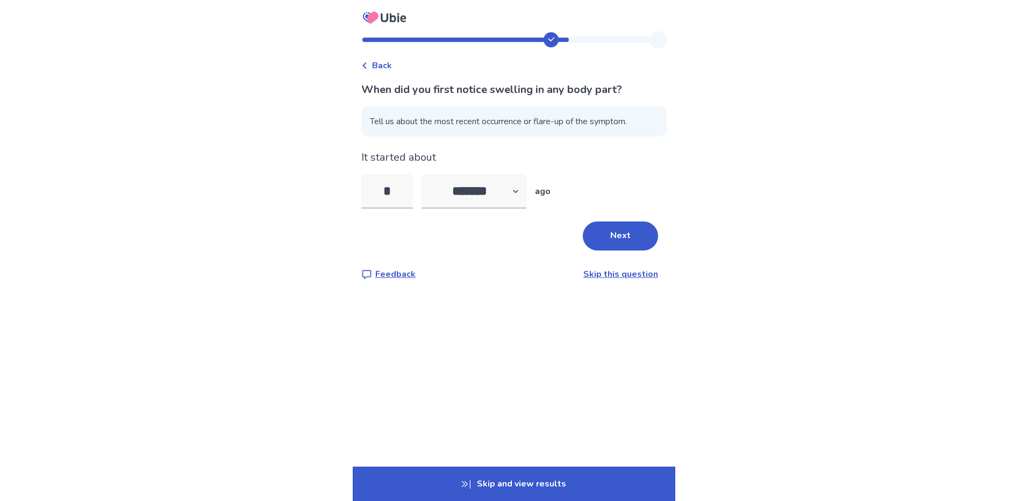
click at [388, 65] on span "Back" at bounding box center [382, 65] width 20 height 13
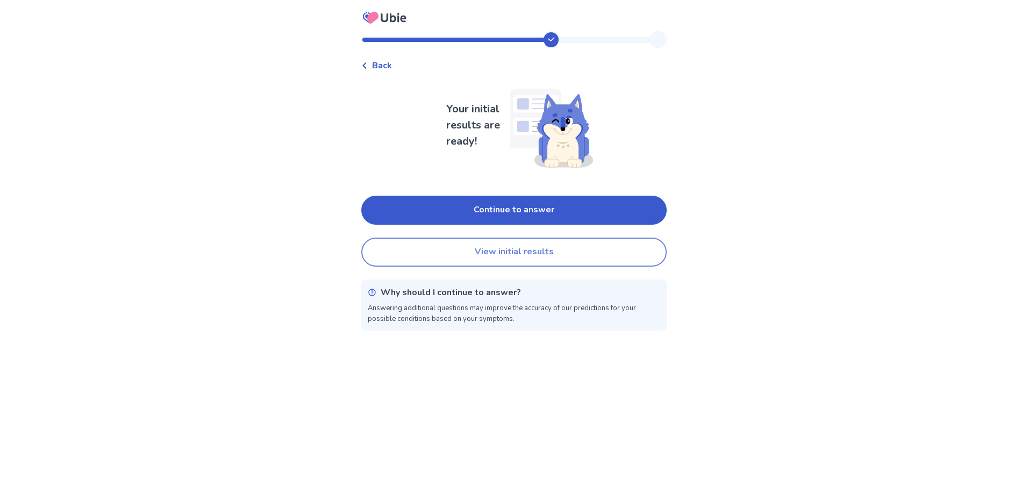
click at [502, 258] on button "View initial results" at bounding box center [513, 252] width 305 height 29
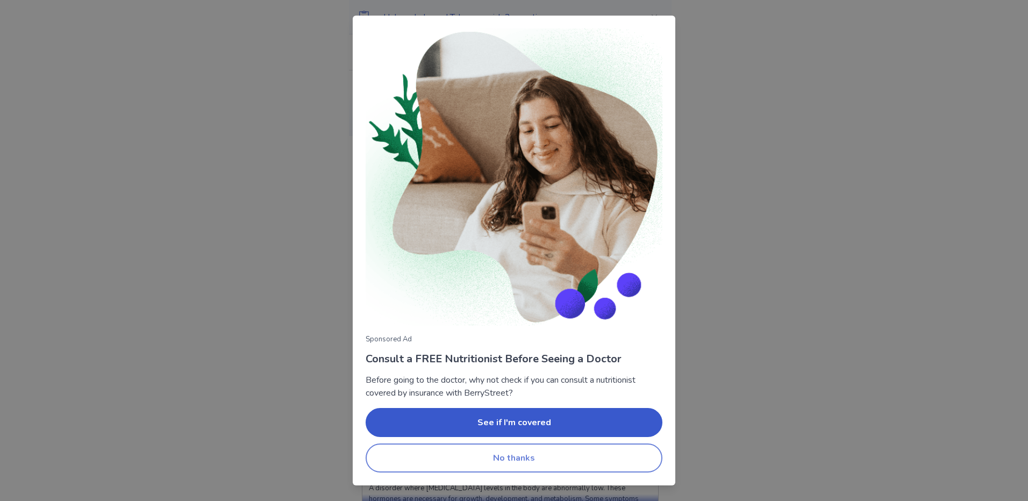
click at [419, 467] on button "No thanks" at bounding box center [514, 458] width 297 height 29
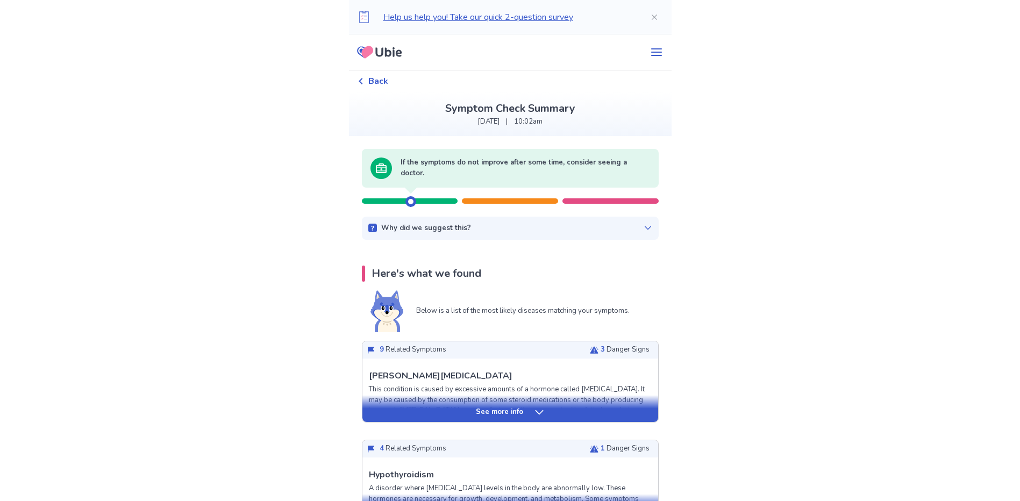
drag, startPoint x: 415, startPoint y: 201, endPoint x: 589, endPoint y: 202, distance: 173.7
click at [589, 202] on div at bounding box center [510, 196] width 297 height 16
click at [591, 202] on div at bounding box center [611, 200] width 96 height 5
click at [648, 225] on div "Why did we suggest this? There appears to be no urgent related factors based on…" at bounding box center [510, 229] width 297 height 24
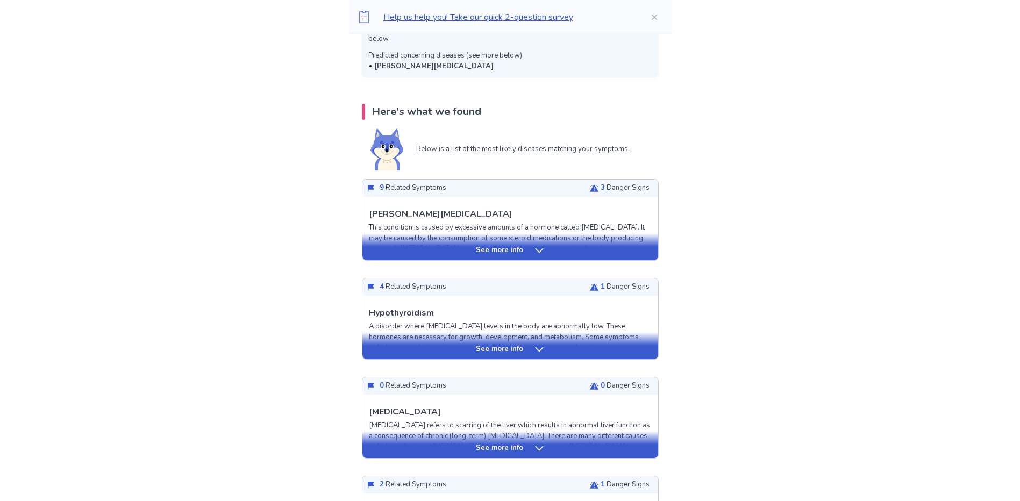
scroll to position [215, 0]
click at [534, 247] on icon at bounding box center [539, 250] width 11 height 11
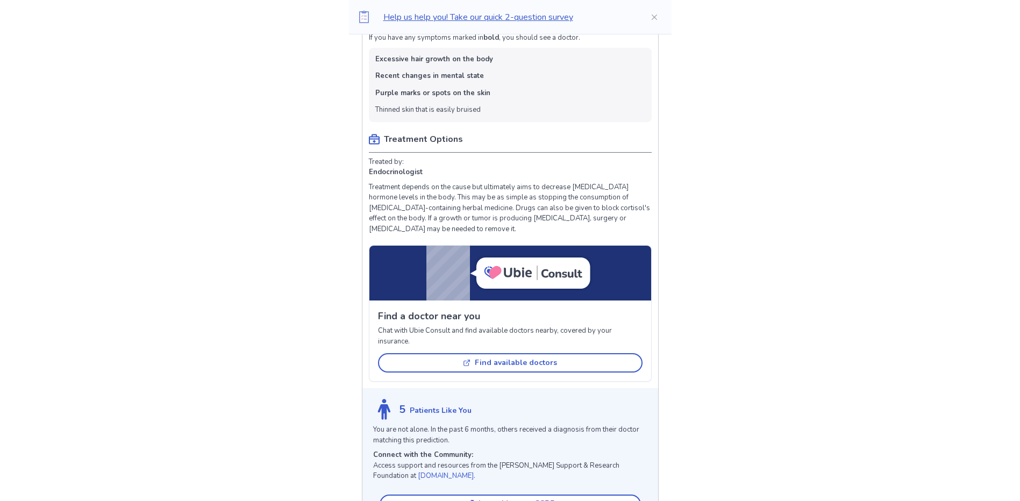
scroll to position [592, 0]
